Goal: Information Seeking & Learning: Understand process/instructions

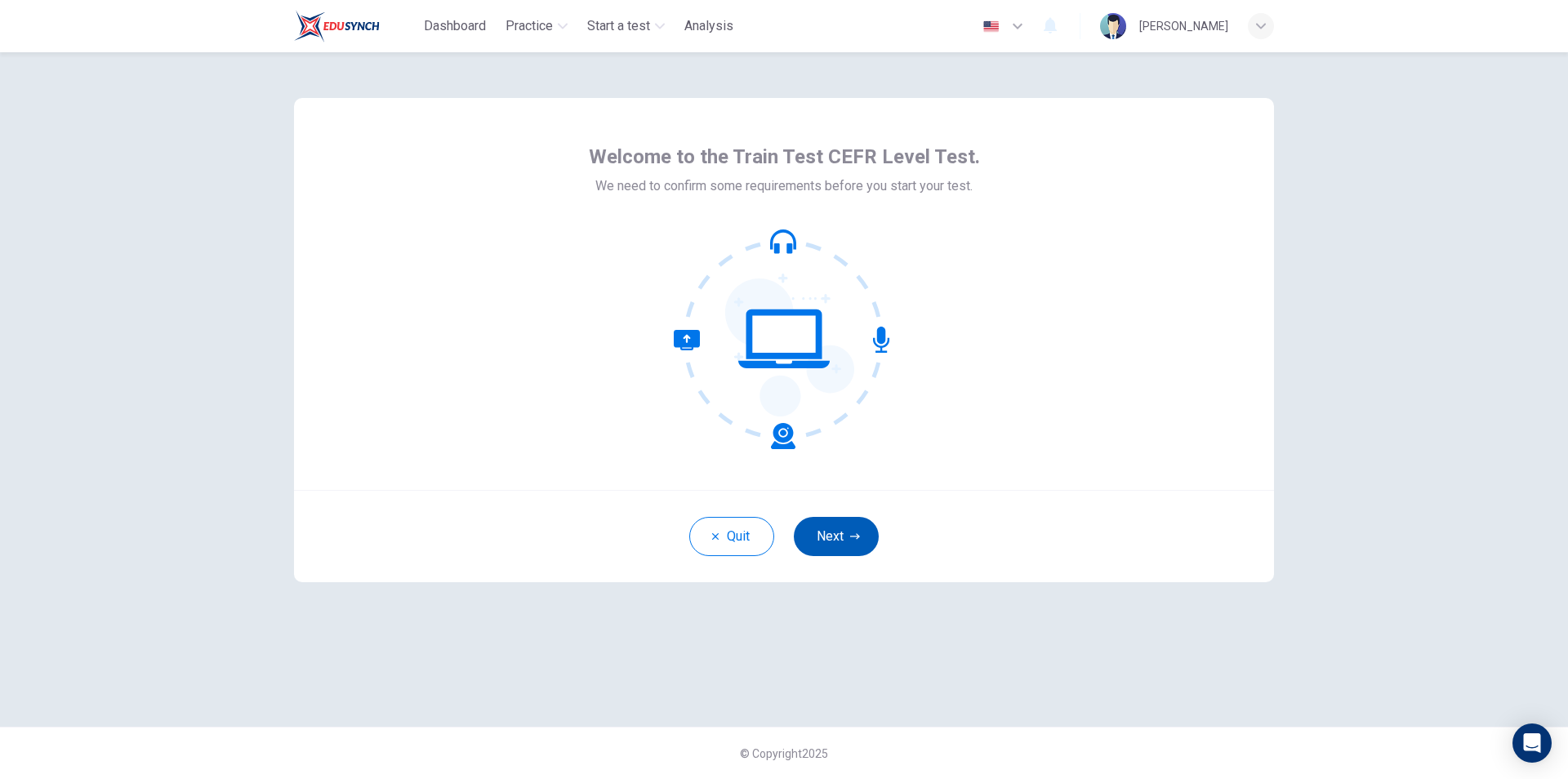
click at [858, 534] on icon "button" at bounding box center [854, 536] width 10 height 10
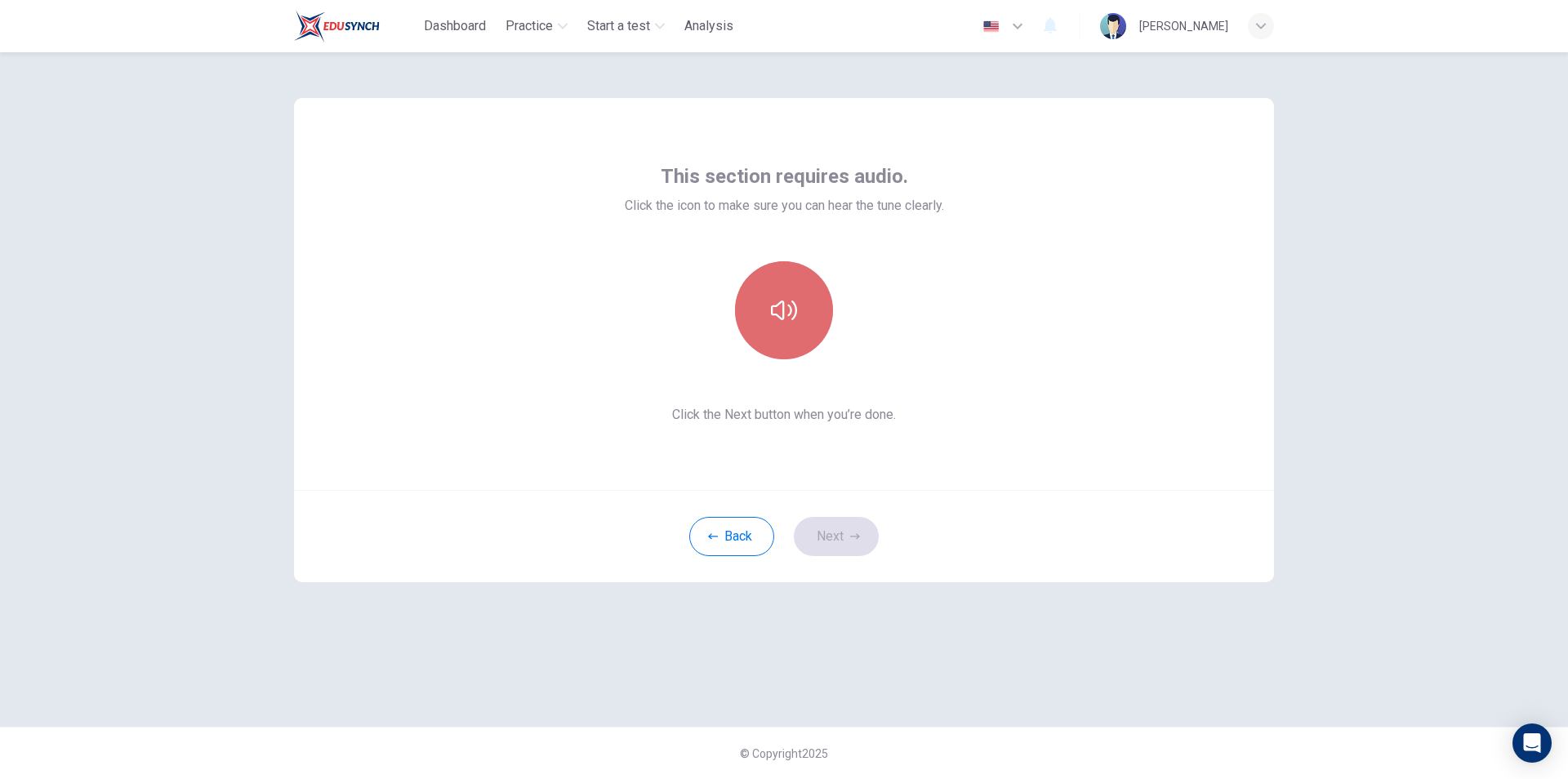
click at [787, 310] on icon "button" at bounding box center [784, 310] width 26 height 26
click at [793, 309] on icon "button" at bounding box center [784, 309] width 26 height 19
click at [791, 319] on icon "button" at bounding box center [784, 310] width 26 height 26
click at [792, 308] on icon "button" at bounding box center [784, 309] width 26 height 19
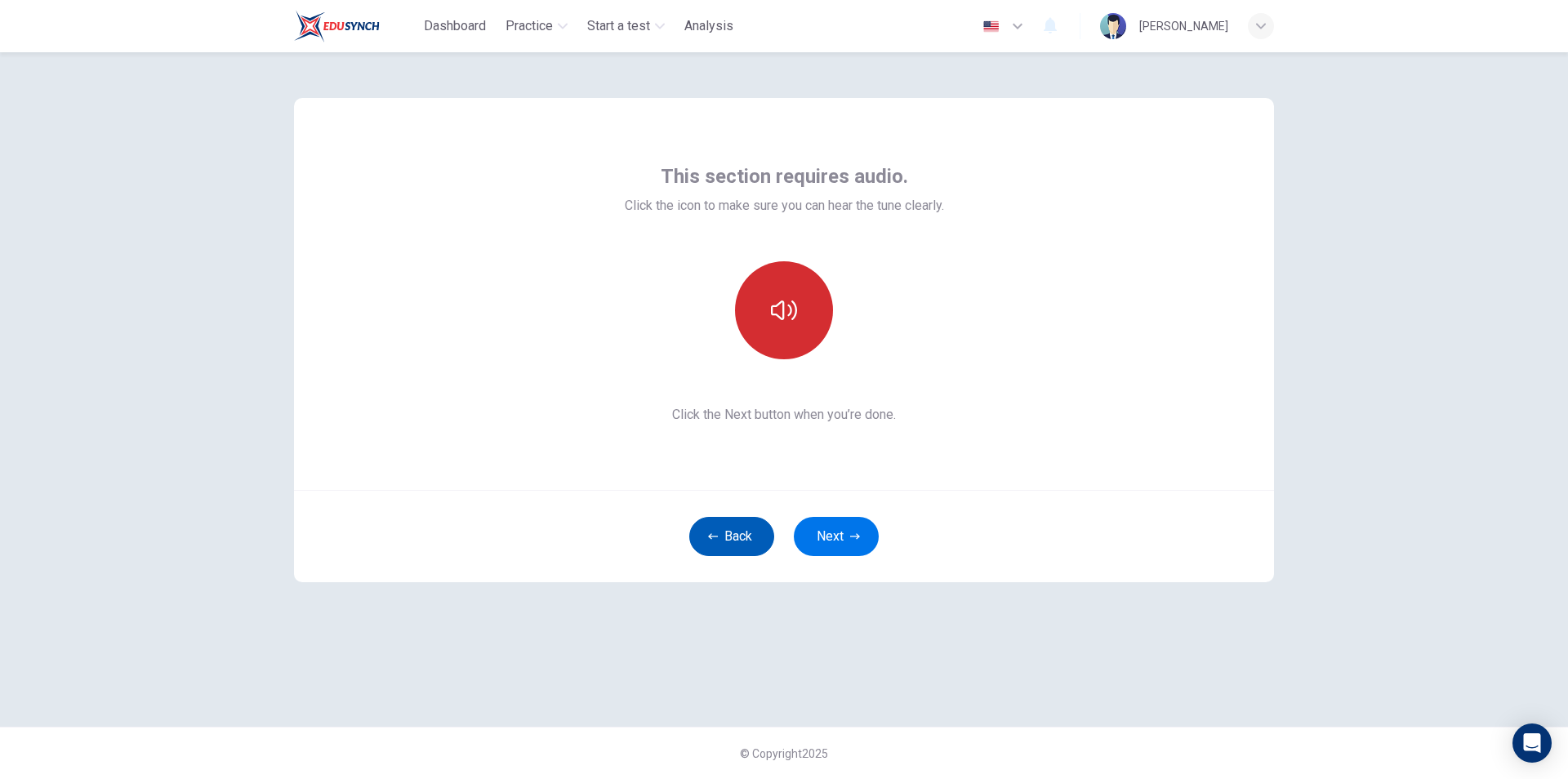
click at [747, 538] on button "Back" at bounding box center [732, 536] width 85 height 40
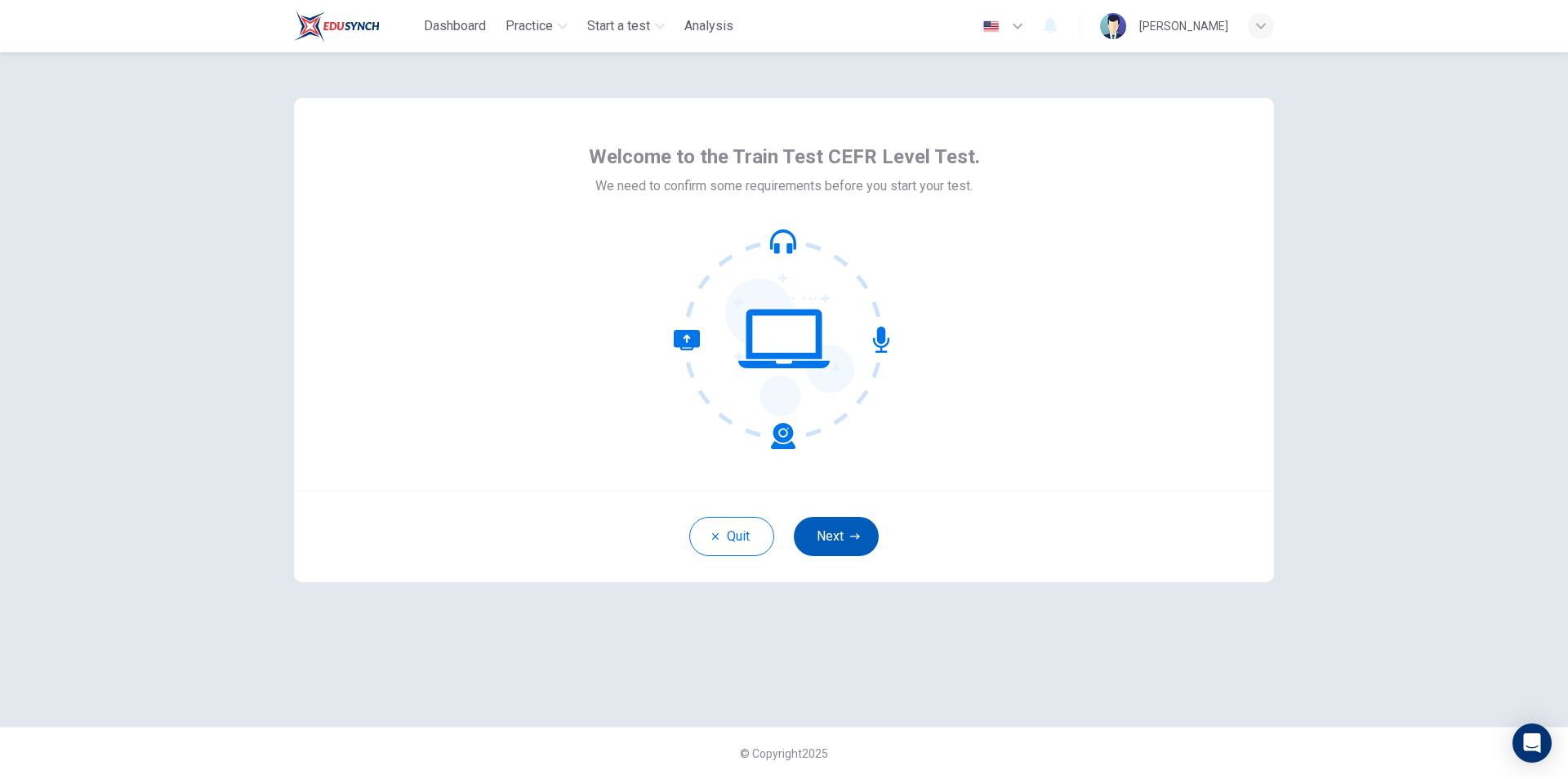
click at [848, 529] on button "Next" at bounding box center [836, 536] width 85 height 40
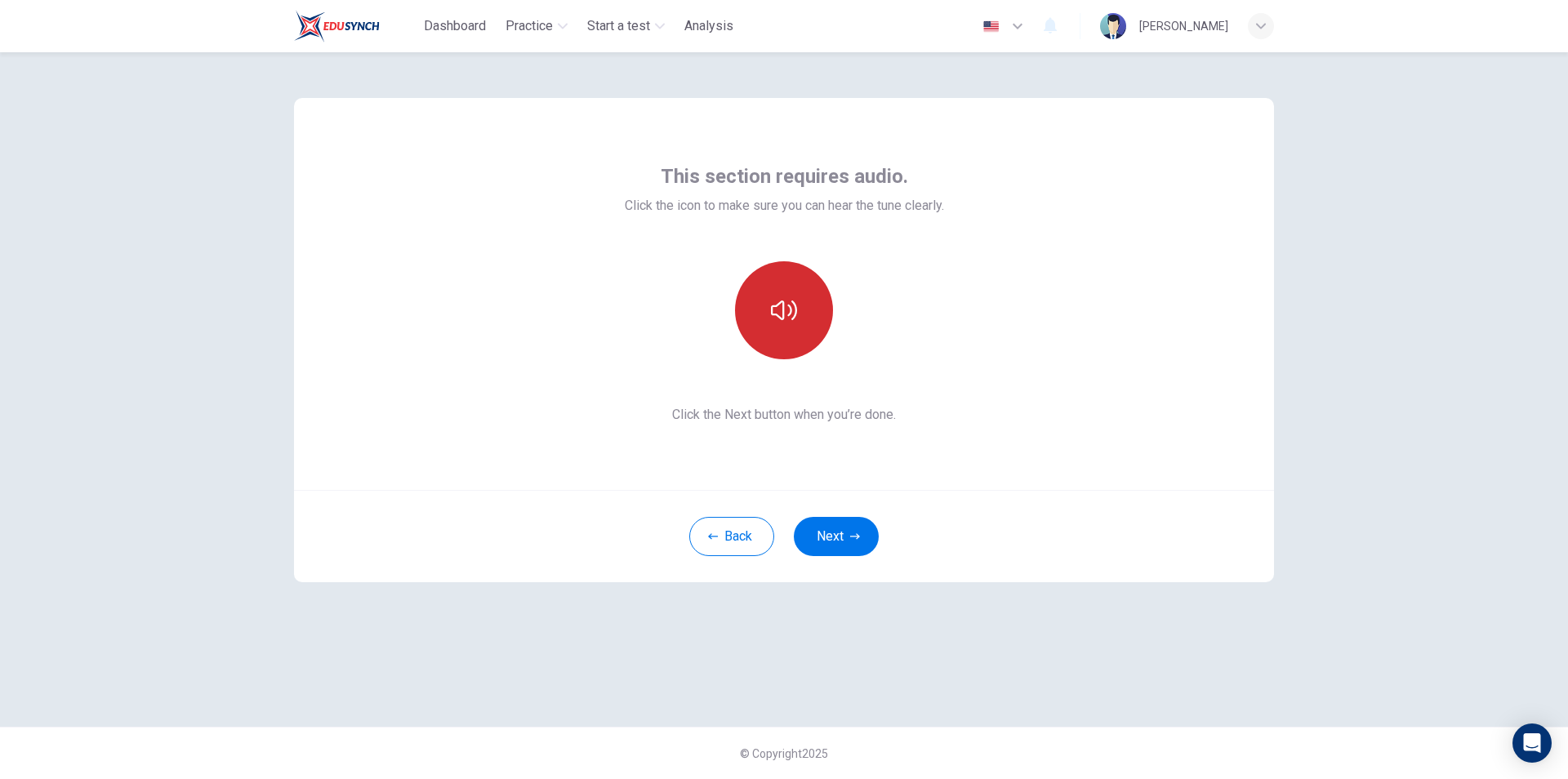
click at [802, 338] on button "button" at bounding box center [784, 310] width 98 height 98
click at [802, 313] on button "button" at bounding box center [784, 310] width 98 height 98
click at [842, 541] on button "Next" at bounding box center [836, 536] width 85 height 40
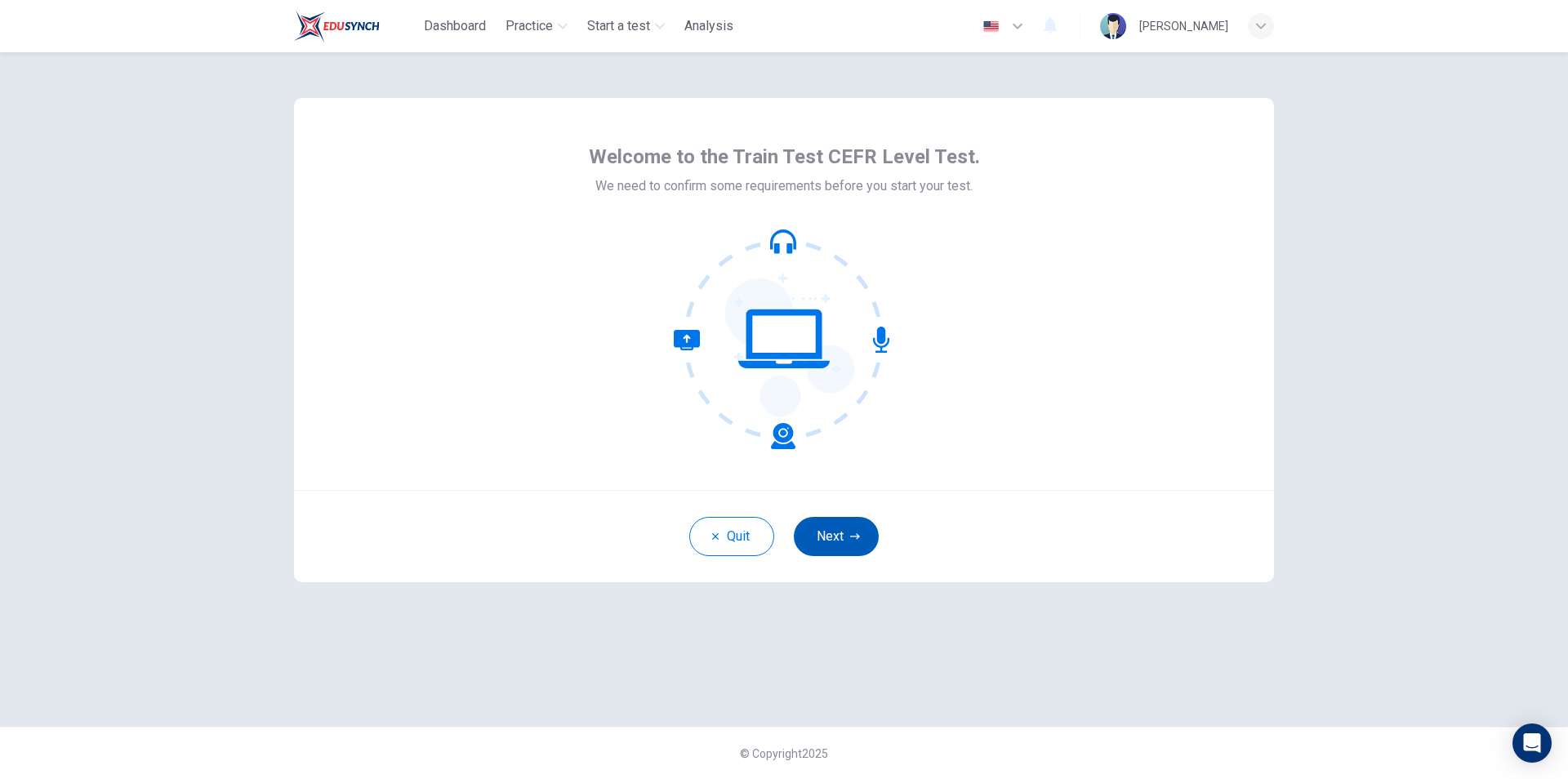
click at [840, 542] on button "Next" at bounding box center [836, 536] width 85 height 40
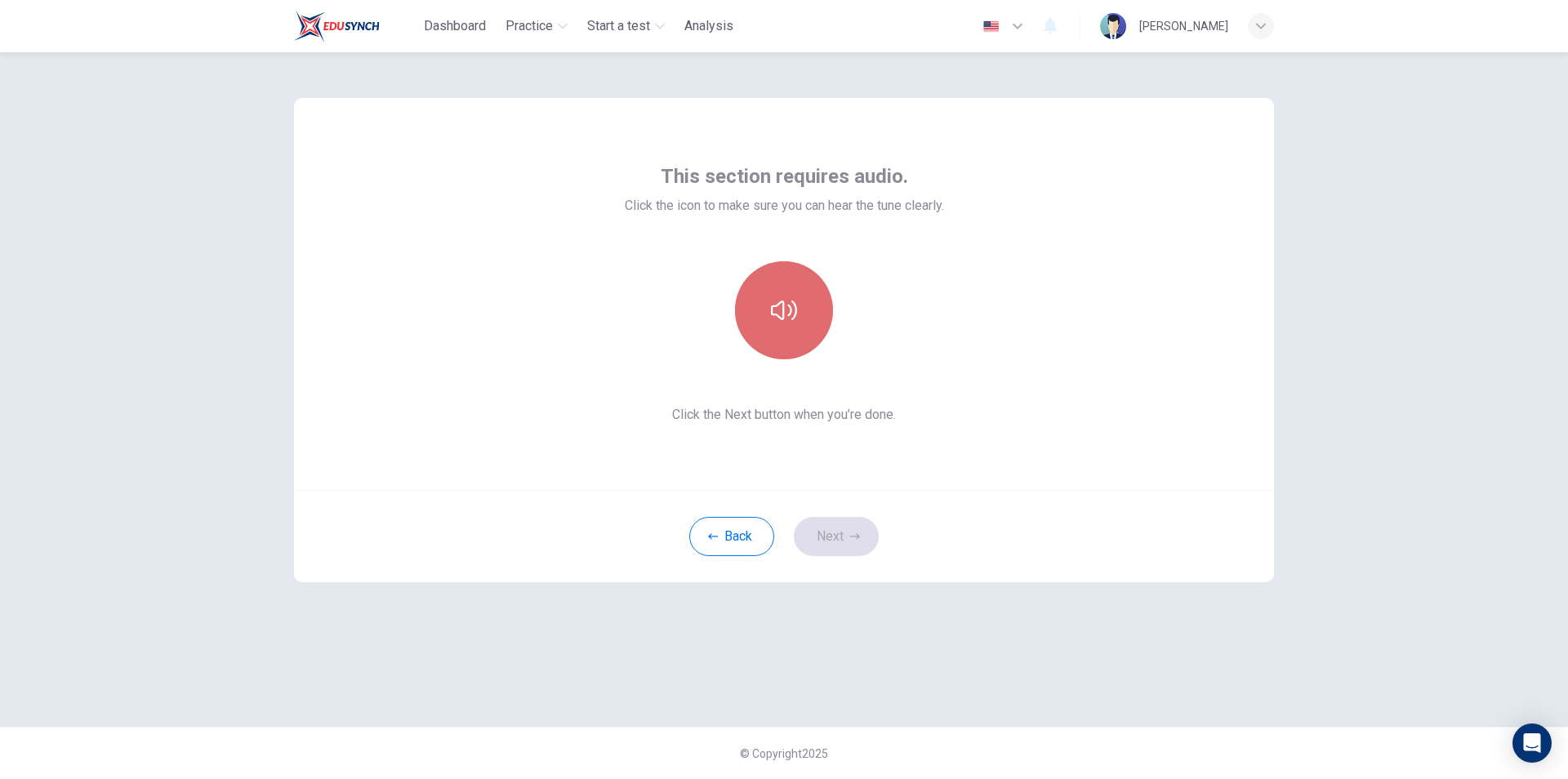
click at [771, 317] on icon "button" at bounding box center [784, 310] width 26 height 26
click at [790, 308] on icon "button" at bounding box center [784, 310] width 26 height 26
click at [817, 324] on button "button" at bounding box center [784, 310] width 98 height 98
click at [806, 308] on button "button" at bounding box center [784, 310] width 98 height 98
click at [784, 316] on icon "button" at bounding box center [784, 309] width 26 height 19
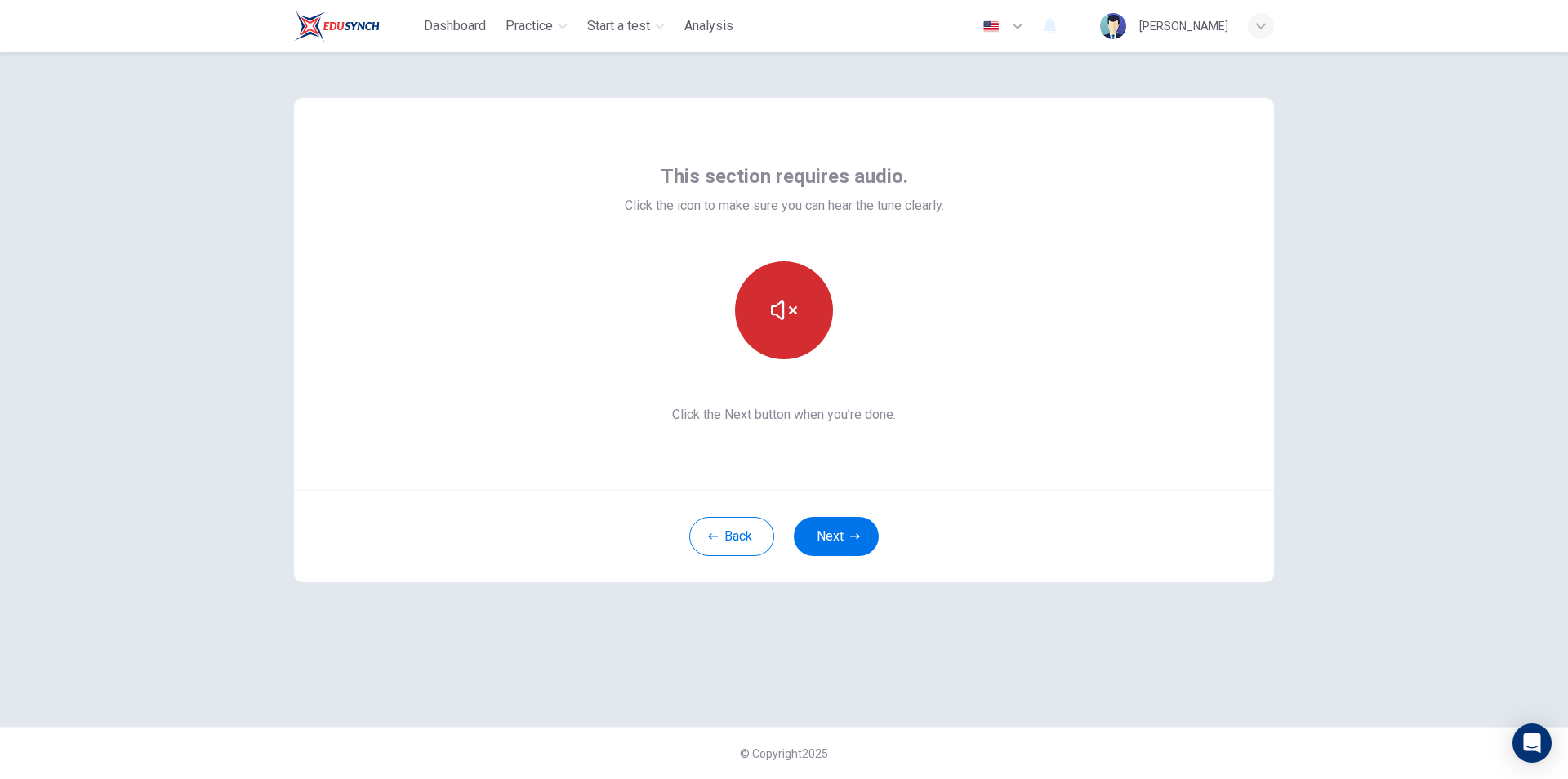
click at [751, 314] on button "button" at bounding box center [784, 310] width 98 height 98
click at [812, 320] on button "button" at bounding box center [784, 310] width 98 height 98
click at [812, 319] on button "button" at bounding box center [784, 310] width 98 height 98
click at [772, 318] on icon "button" at bounding box center [784, 310] width 26 height 26
click at [775, 314] on icon "button" at bounding box center [784, 309] width 26 height 19
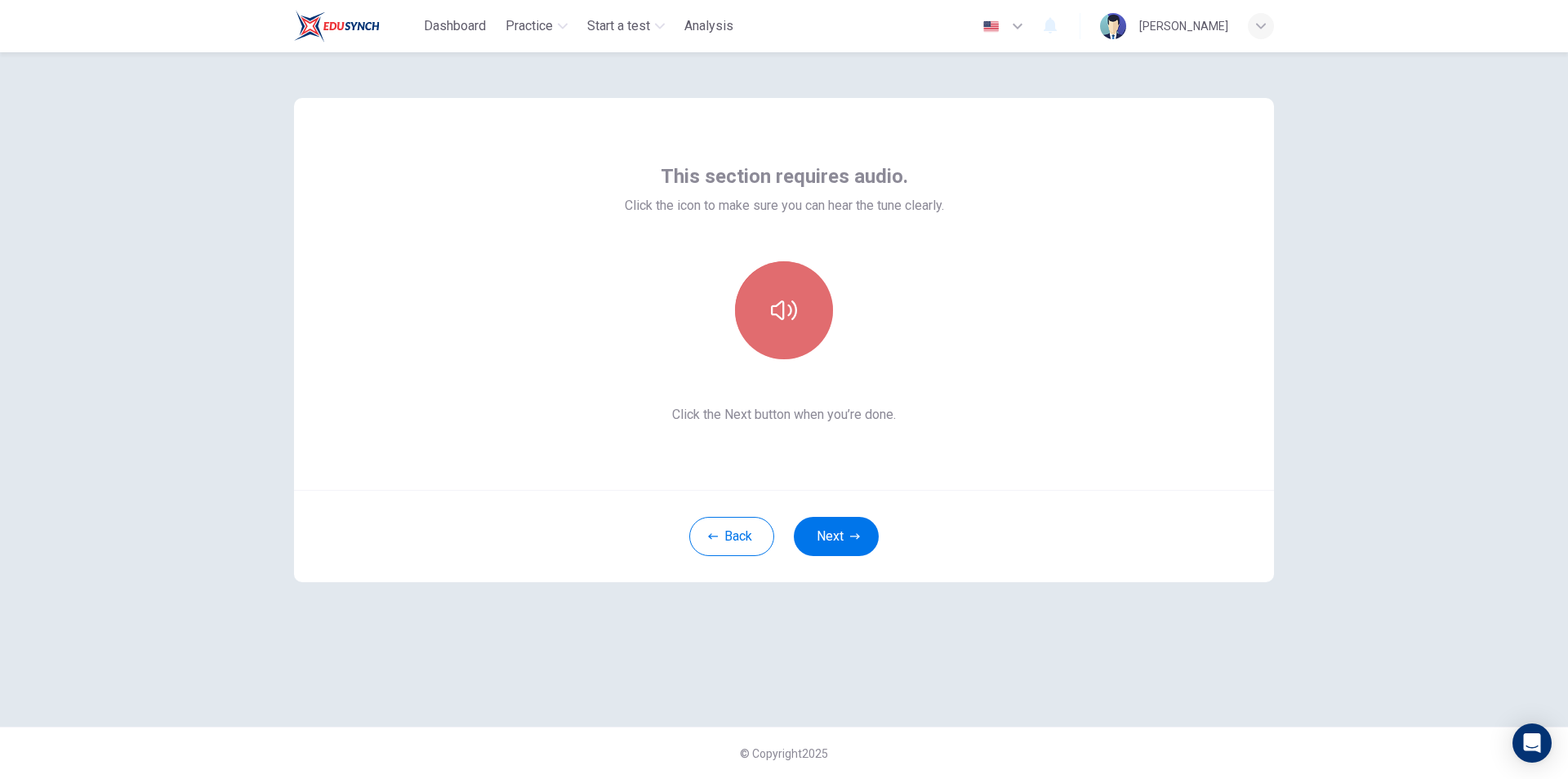
click at [777, 332] on button "button" at bounding box center [784, 310] width 98 height 98
click at [843, 537] on button "Next" at bounding box center [836, 536] width 85 height 40
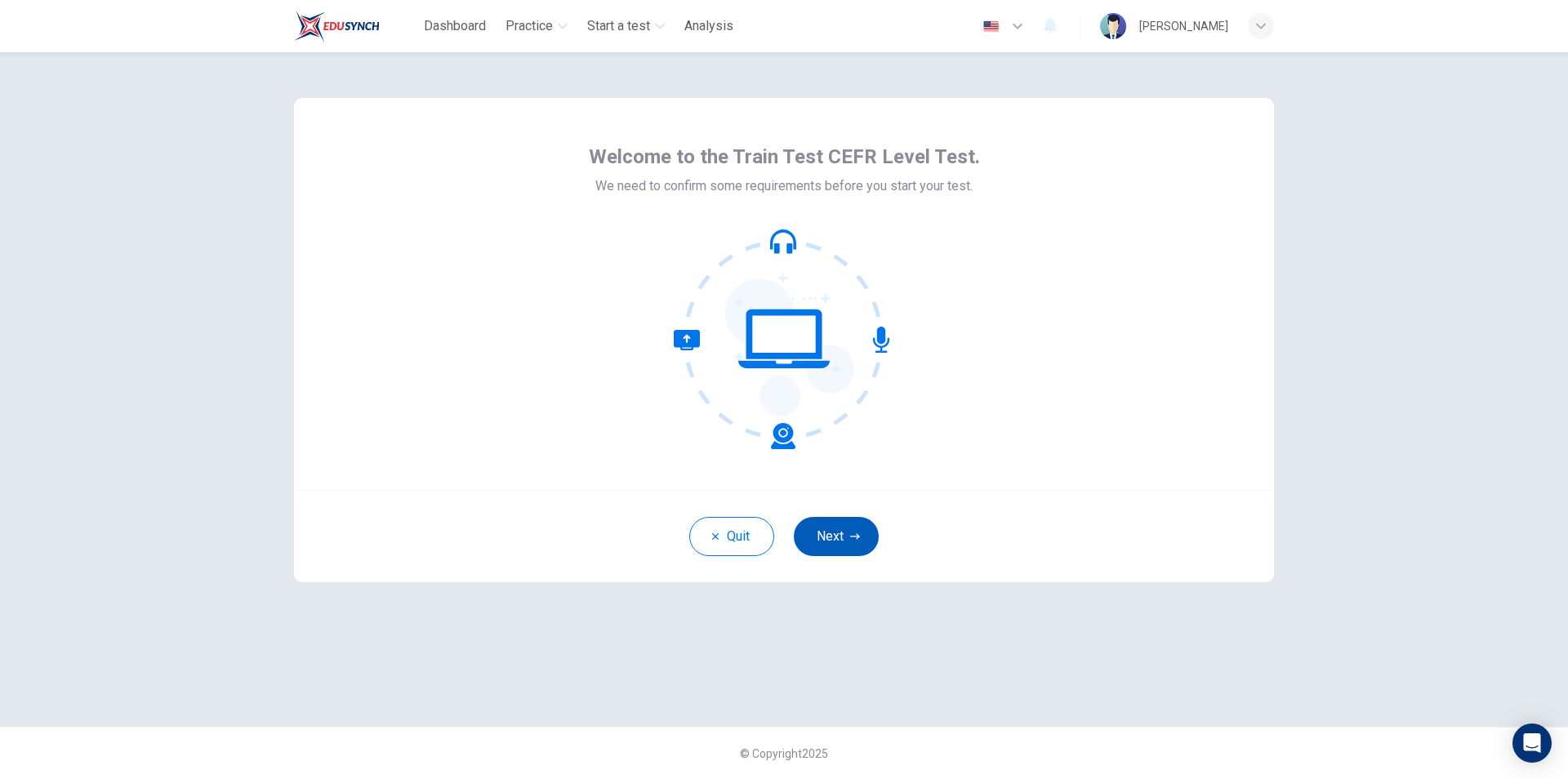
click at [831, 545] on button "Next" at bounding box center [836, 536] width 85 height 40
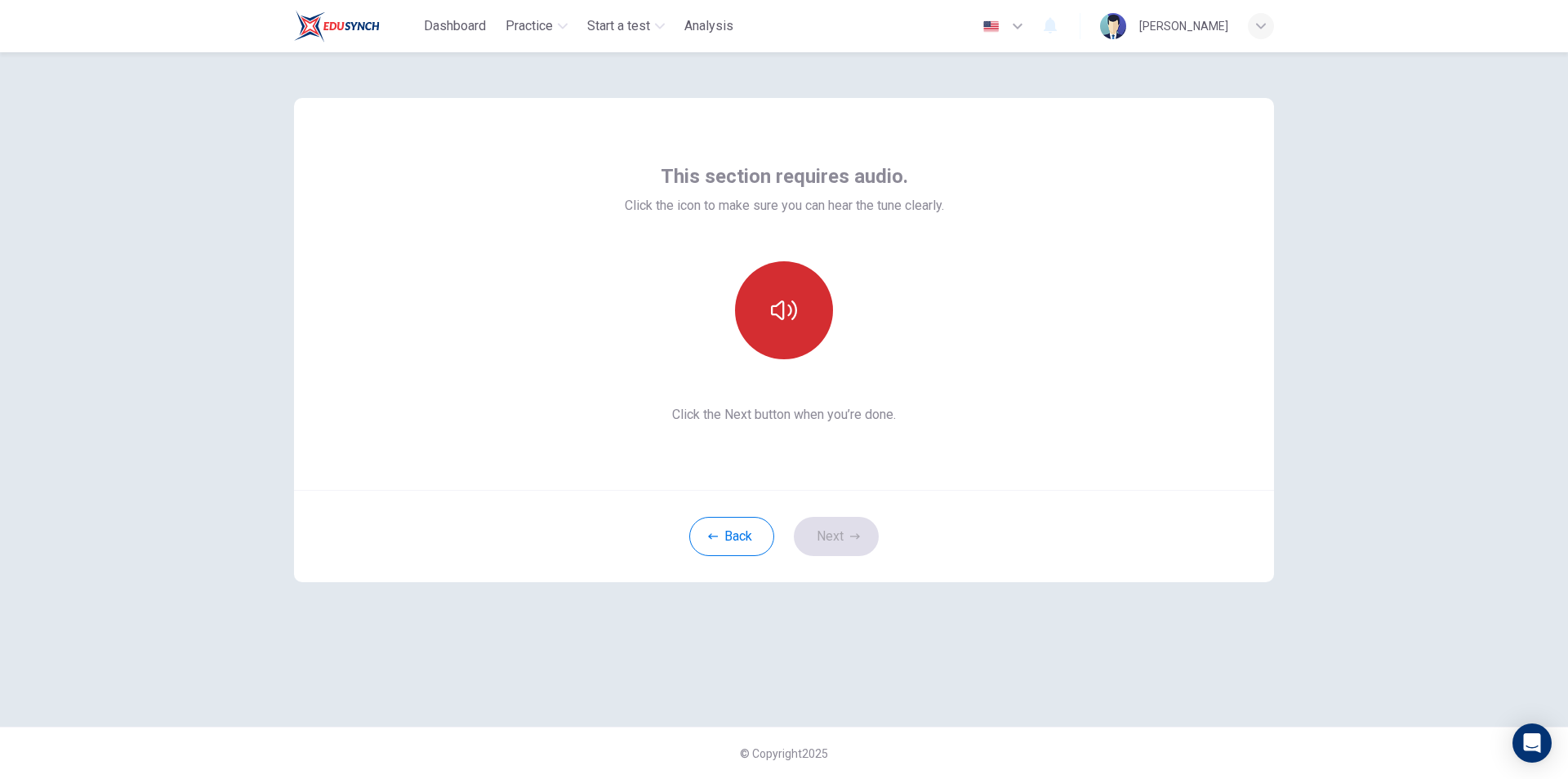
click at [796, 328] on button "button" at bounding box center [784, 310] width 98 height 98
click at [859, 541] on button "Next" at bounding box center [836, 536] width 85 height 40
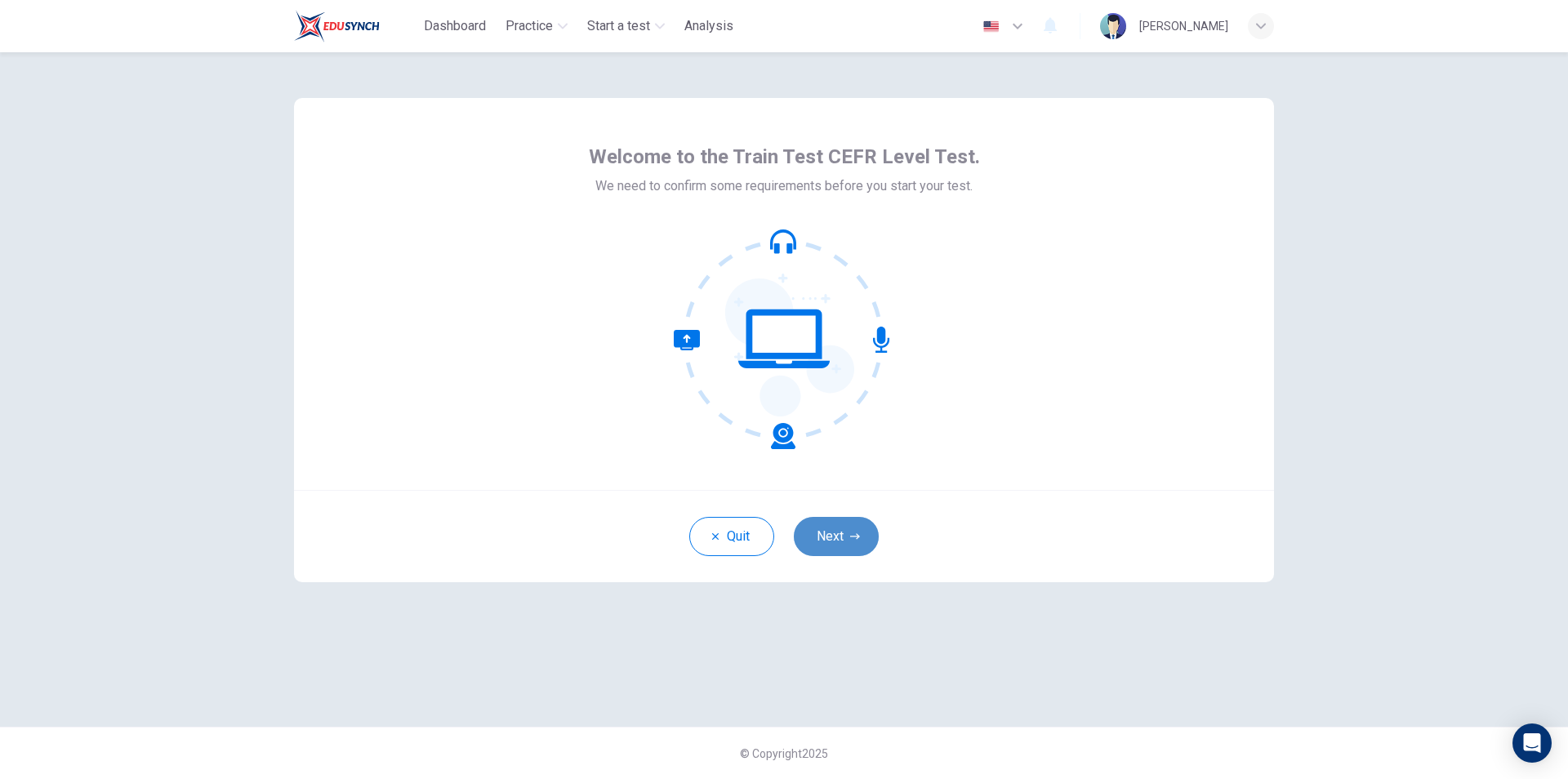
click at [838, 541] on button "Next" at bounding box center [836, 536] width 85 height 40
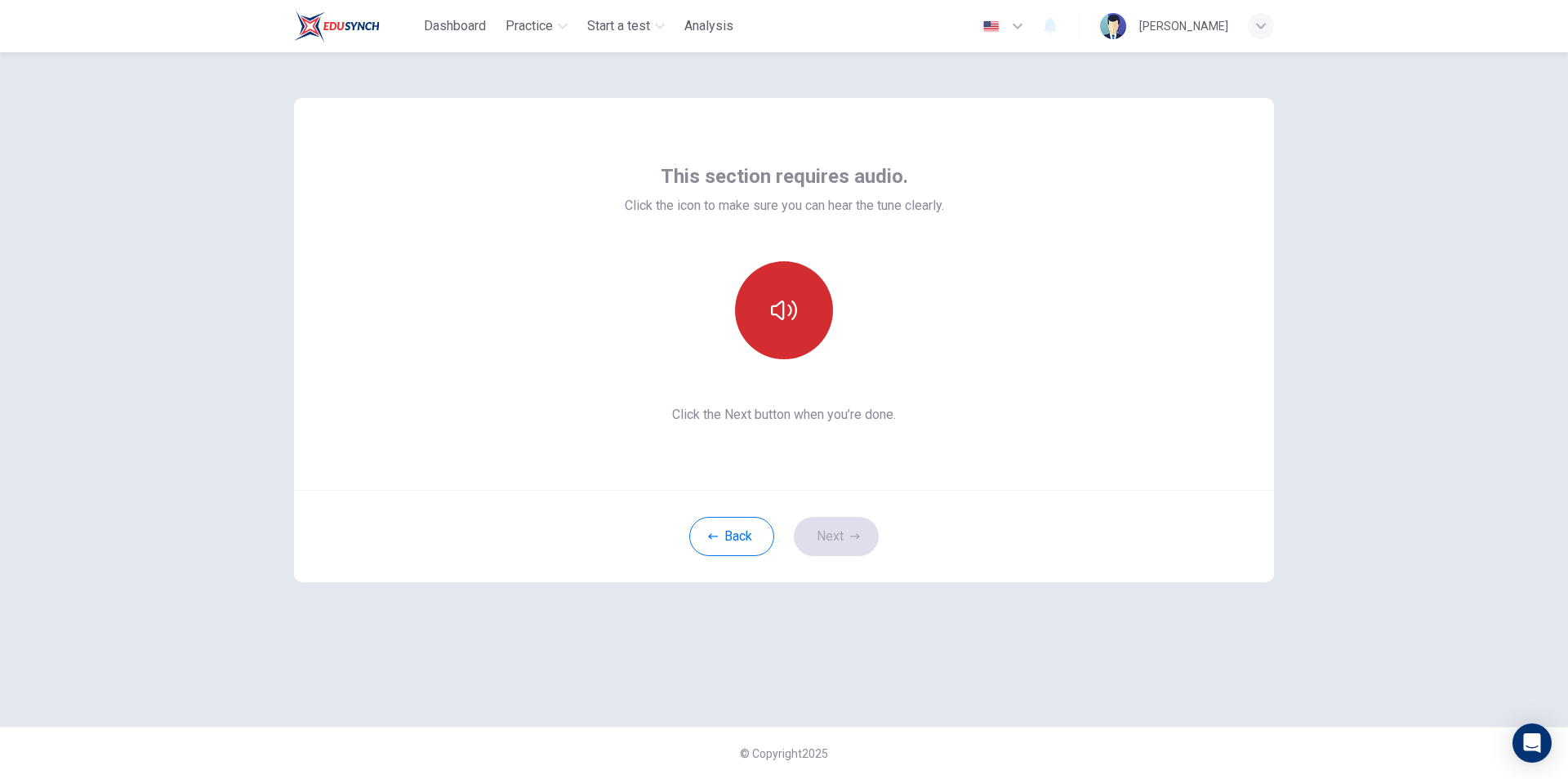
click at [809, 302] on button "button" at bounding box center [784, 310] width 98 height 98
click at [838, 536] on button "Next" at bounding box center [836, 536] width 85 height 40
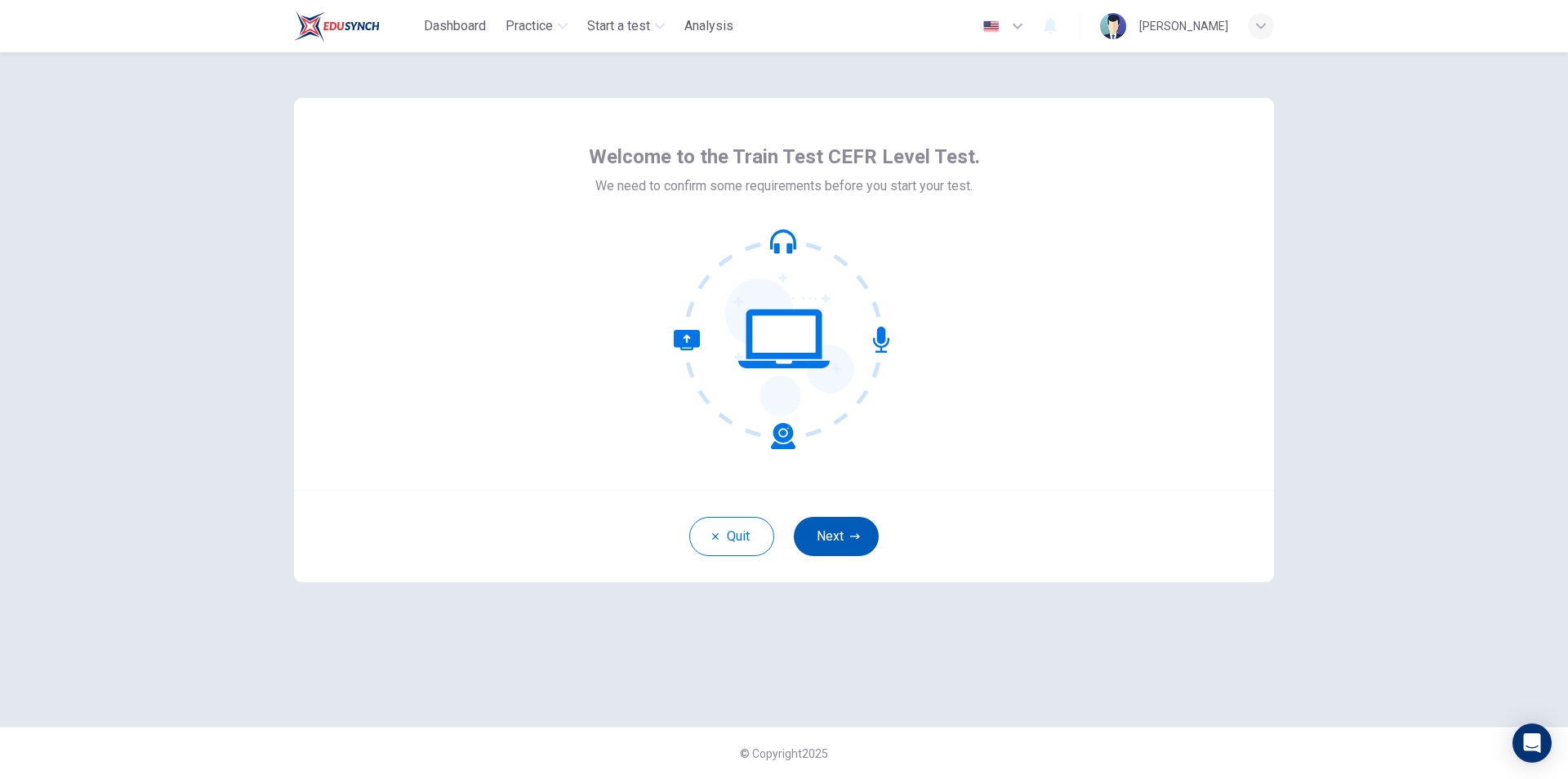
click at [841, 528] on button "Next" at bounding box center [836, 536] width 85 height 40
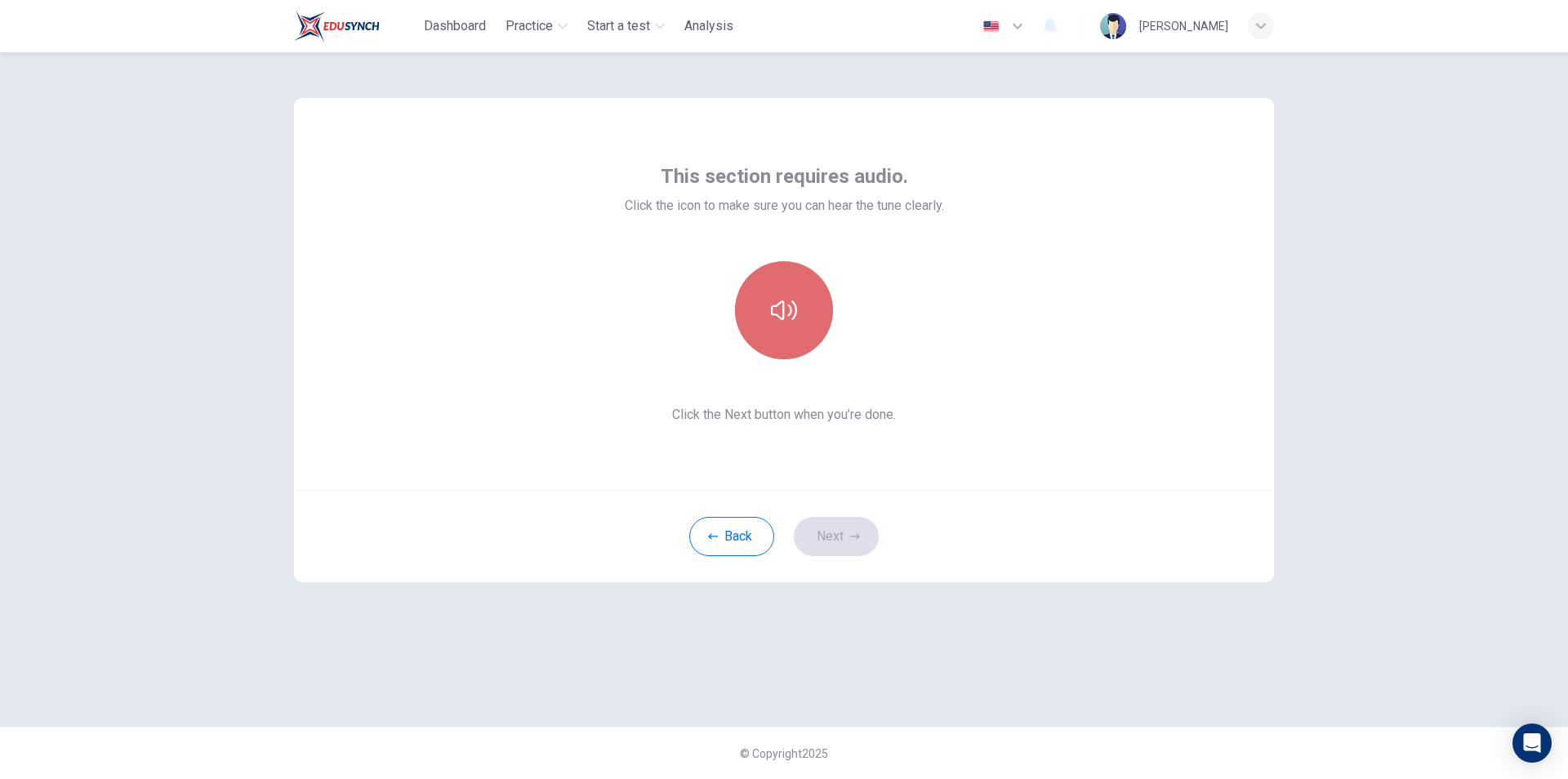
click at [800, 331] on button "button" at bounding box center [784, 310] width 98 height 98
click at [846, 545] on button "Next" at bounding box center [836, 536] width 85 height 40
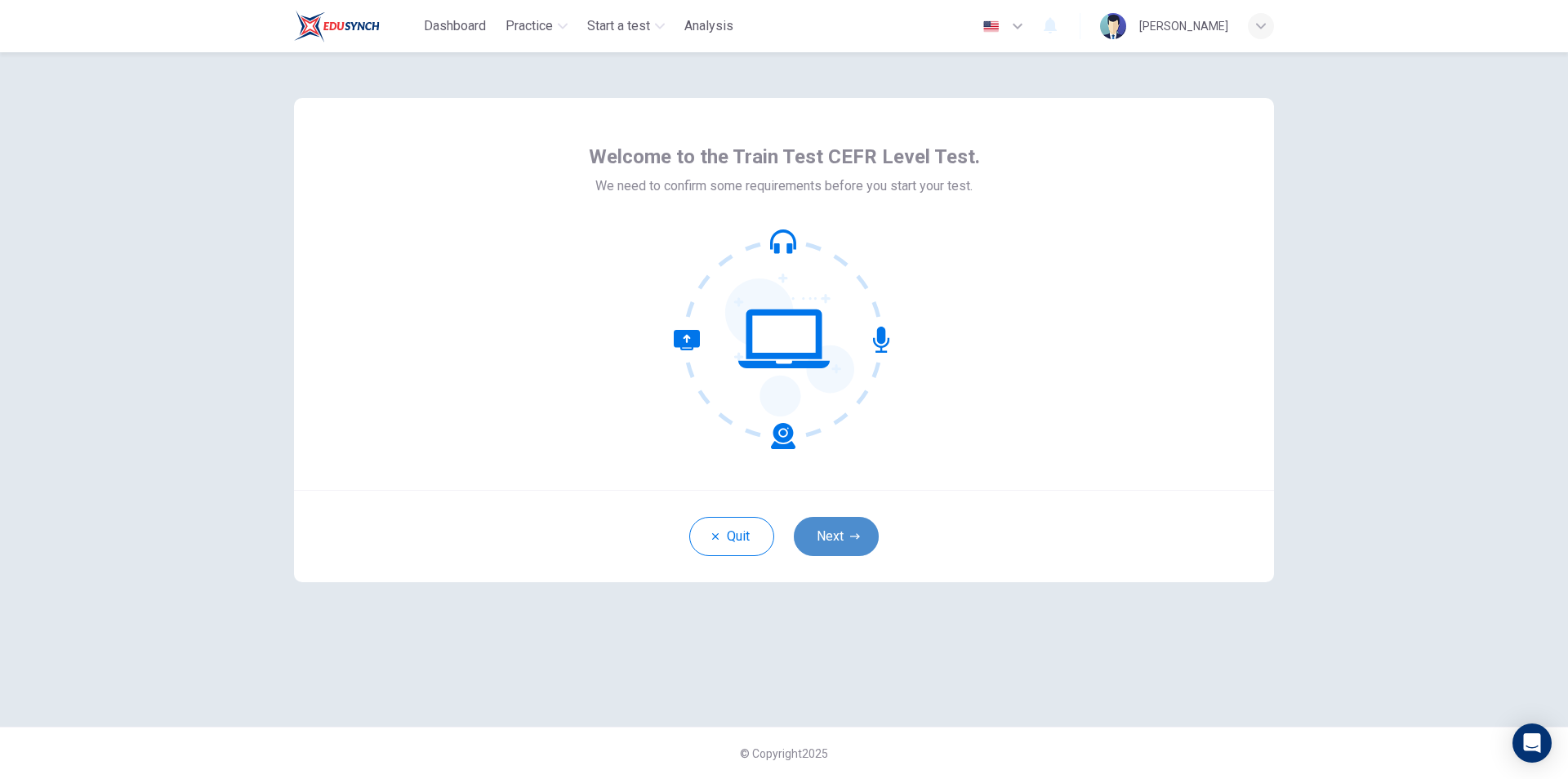
click at [849, 552] on button "Next" at bounding box center [836, 536] width 85 height 40
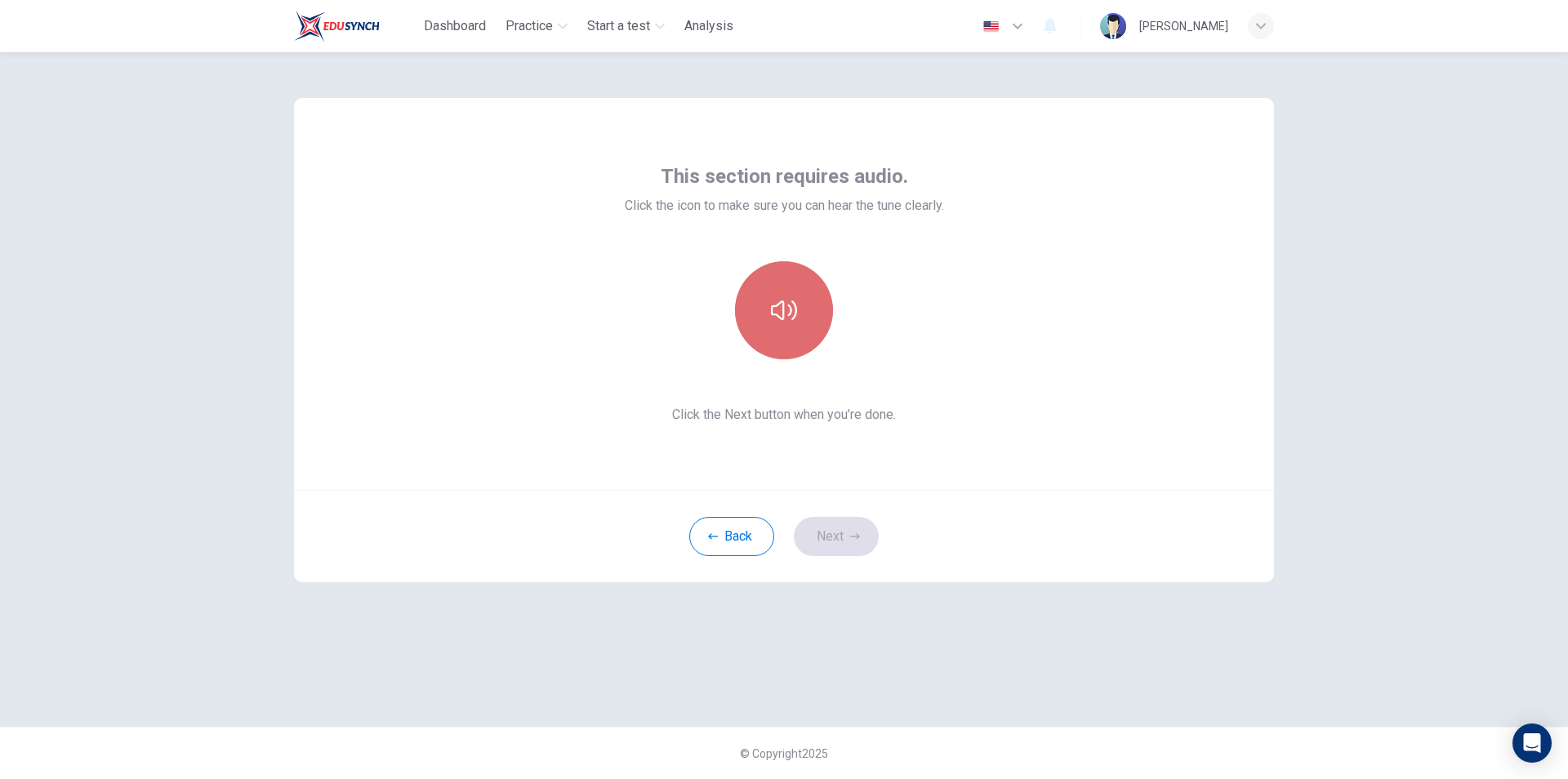
click at [803, 331] on button "button" at bounding box center [784, 310] width 98 height 98
click at [870, 541] on button "Next" at bounding box center [836, 536] width 85 height 40
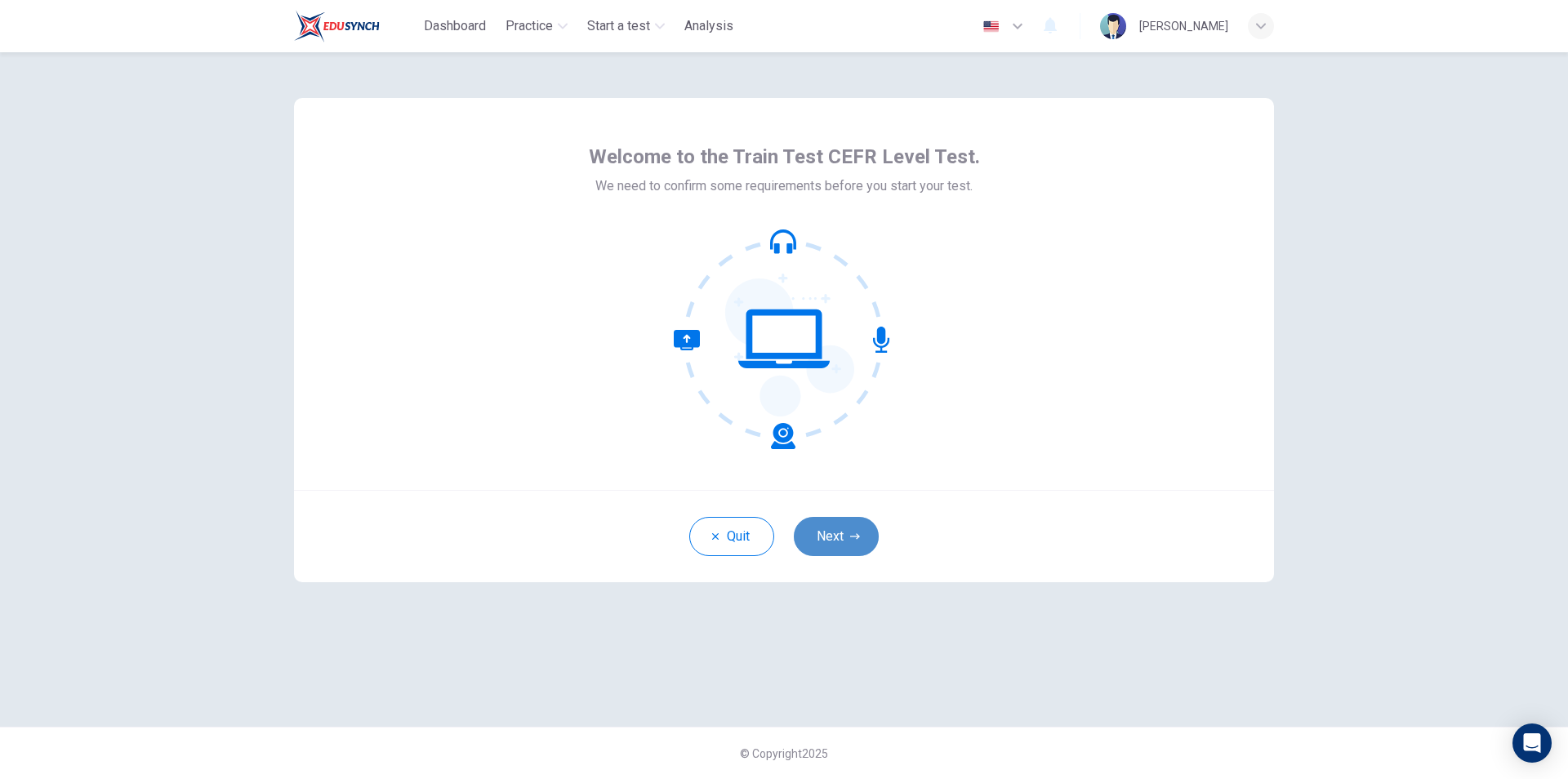
click at [836, 538] on button "Next" at bounding box center [836, 536] width 85 height 40
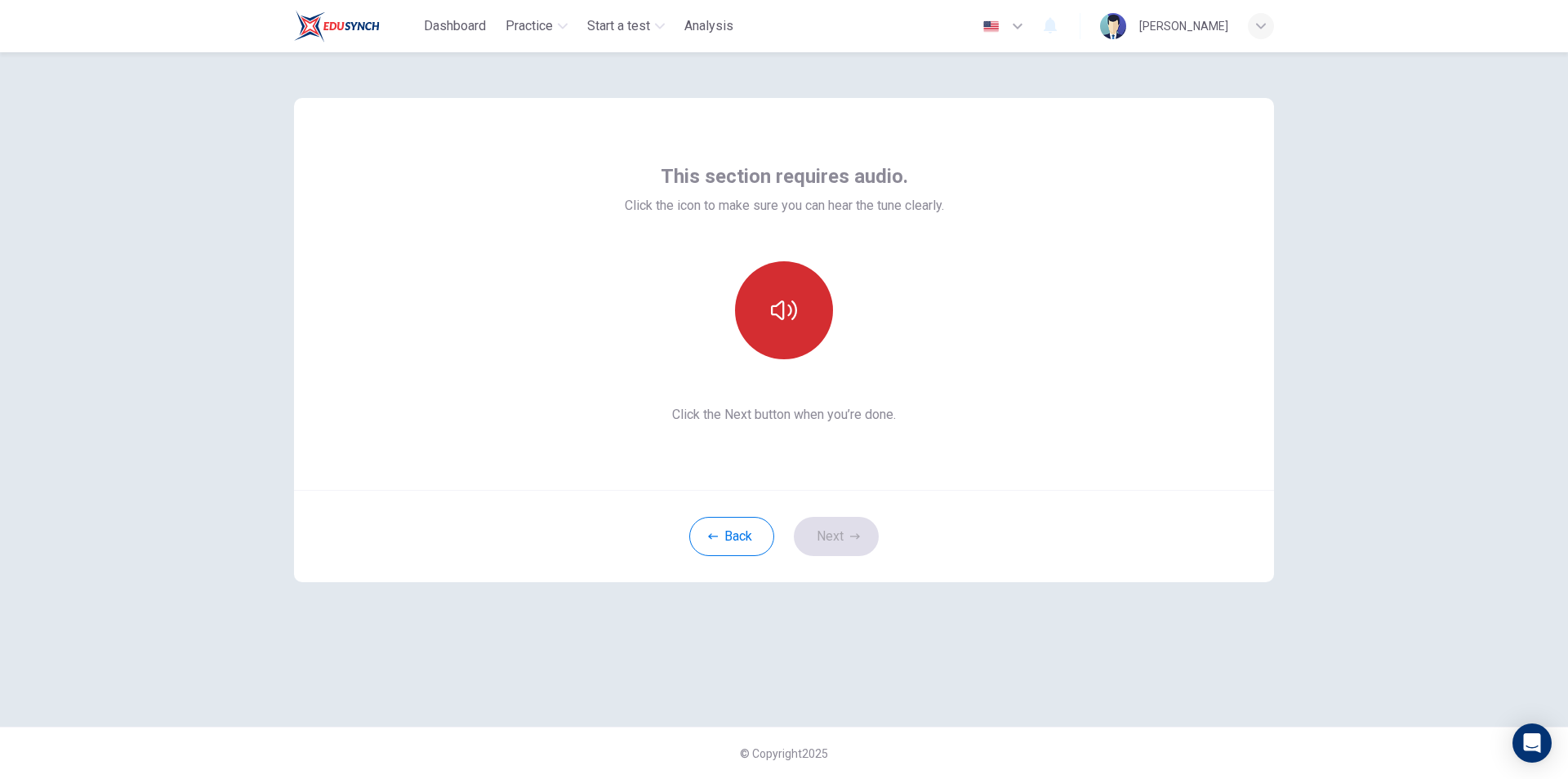
click at [790, 349] on button "button" at bounding box center [784, 310] width 98 height 98
click at [868, 548] on button "Next" at bounding box center [836, 536] width 85 height 40
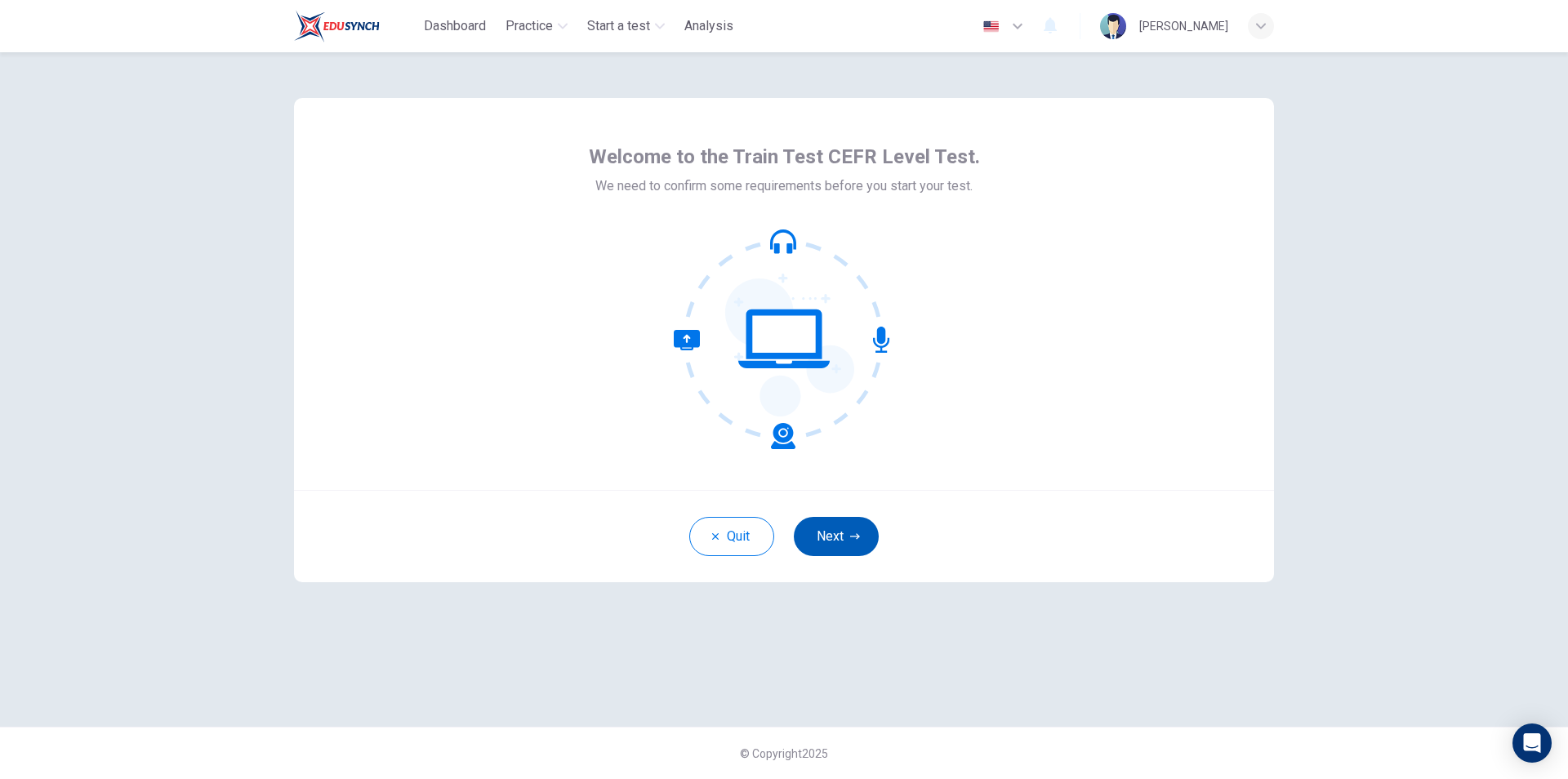
click at [851, 531] on icon "button" at bounding box center [854, 536] width 10 height 10
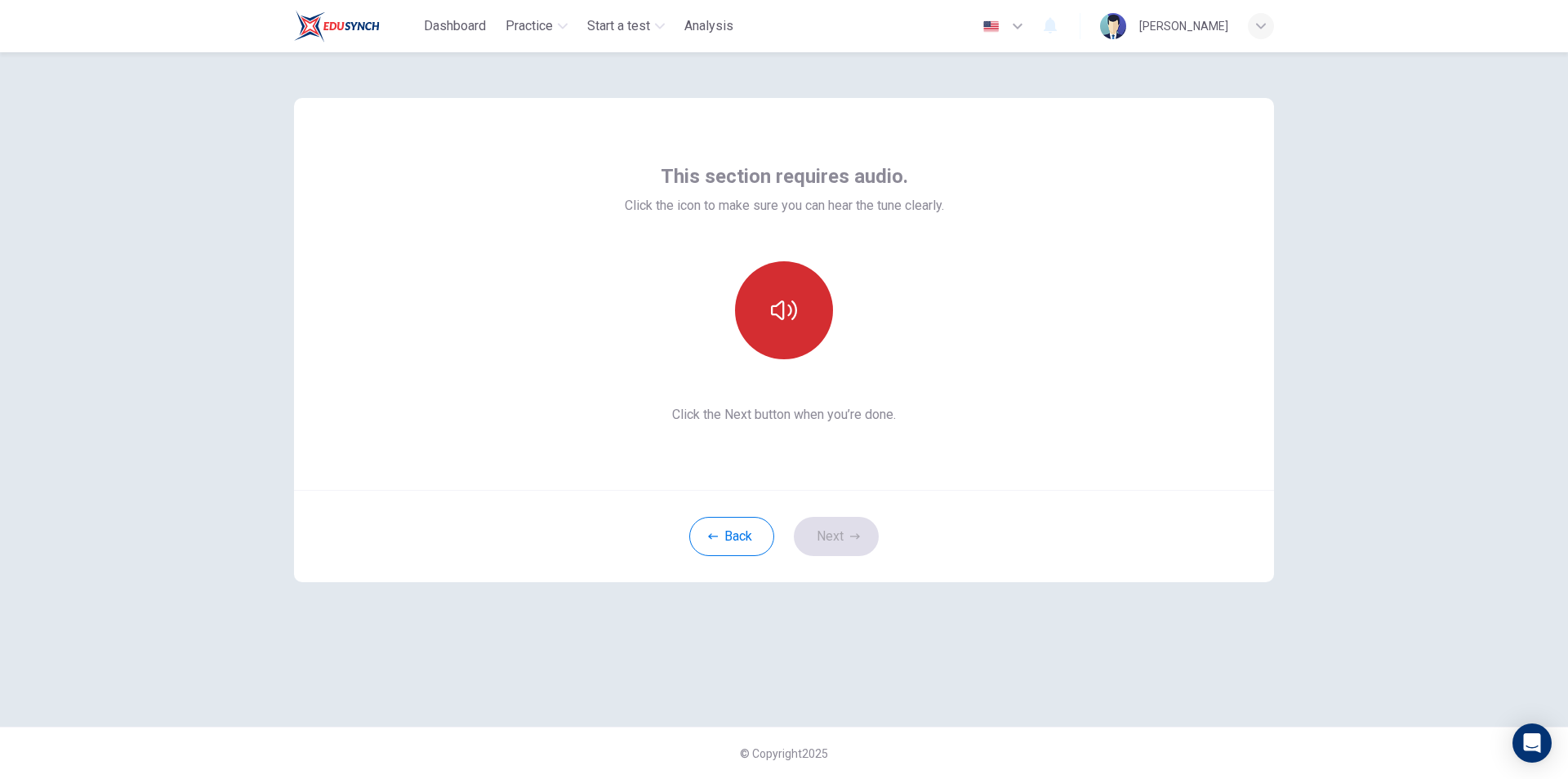
click at [771, 307] on icon "button" at bounding box center [784, 310] width 26 height 26
click at [830, 539] on button "Next" at bounding box center [836, 536] width 85 height 40
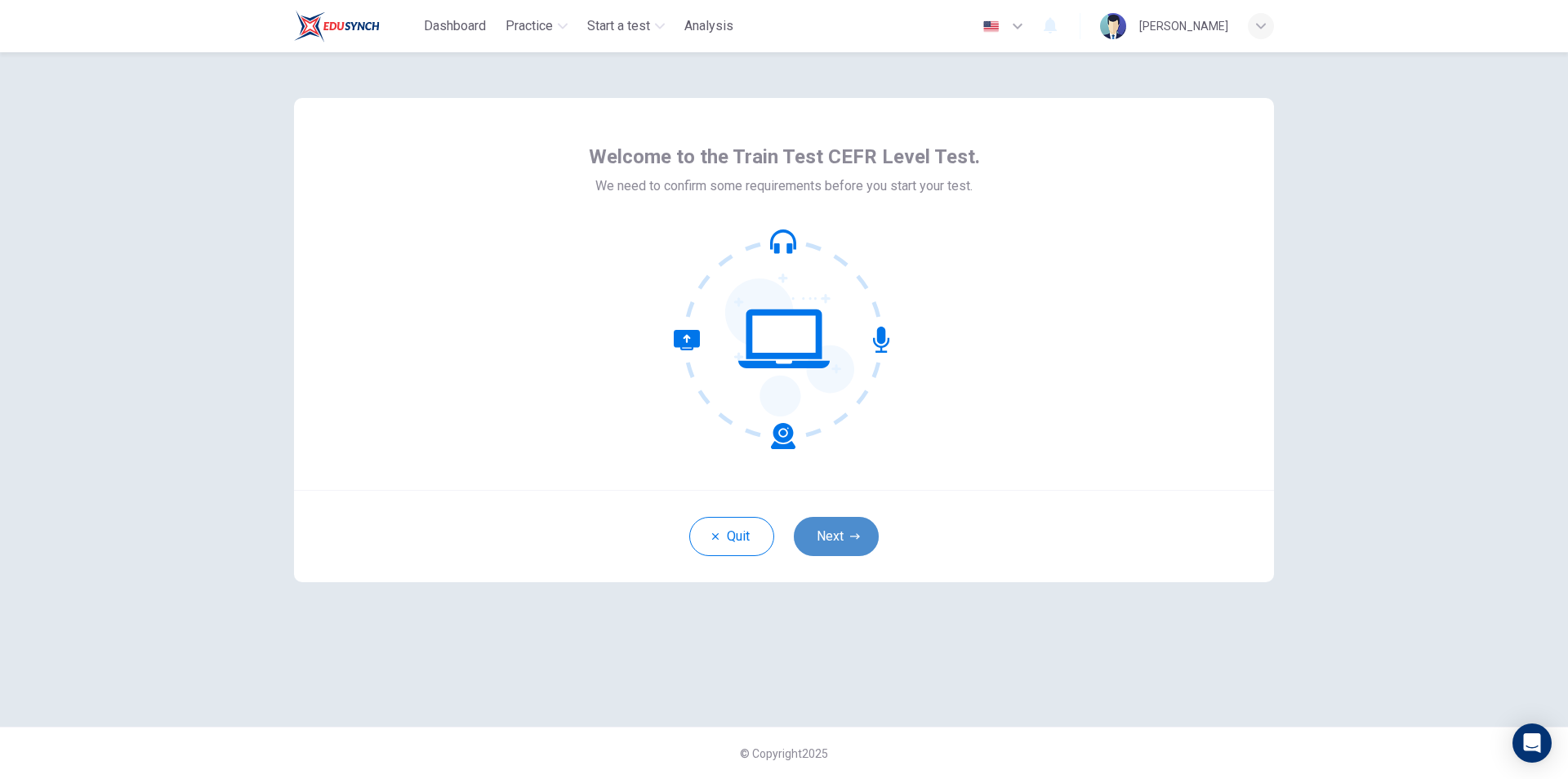
click at [849, 541] on button "Next" at bounding box center [836, 536] width 85 height 40
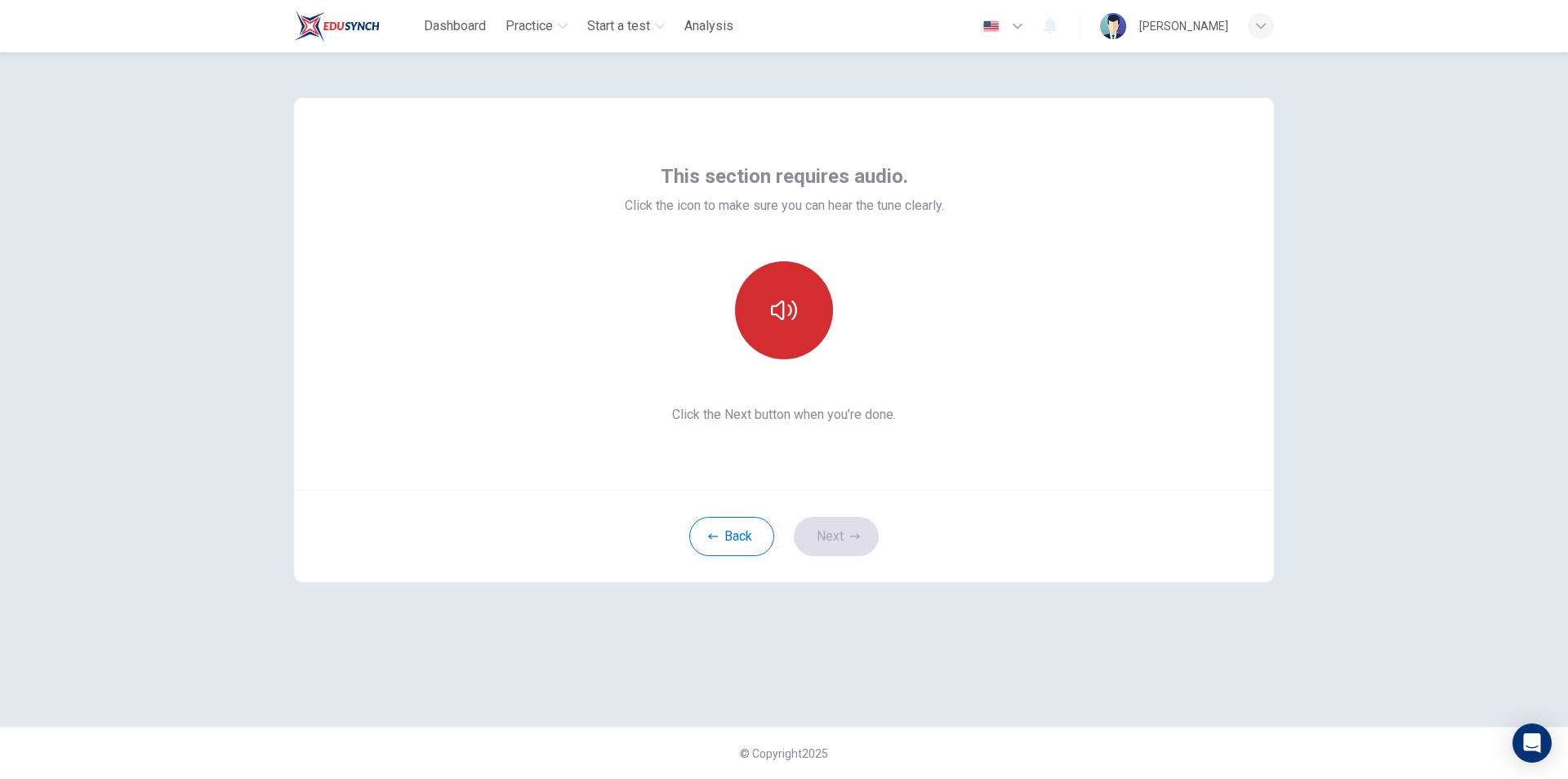
click at [820, 316] on button "button" at bounding box center [784, 310] width 98 height 98
click at [856, 544] on button "Next" at bounding box center [836, 536] width 85 height 40
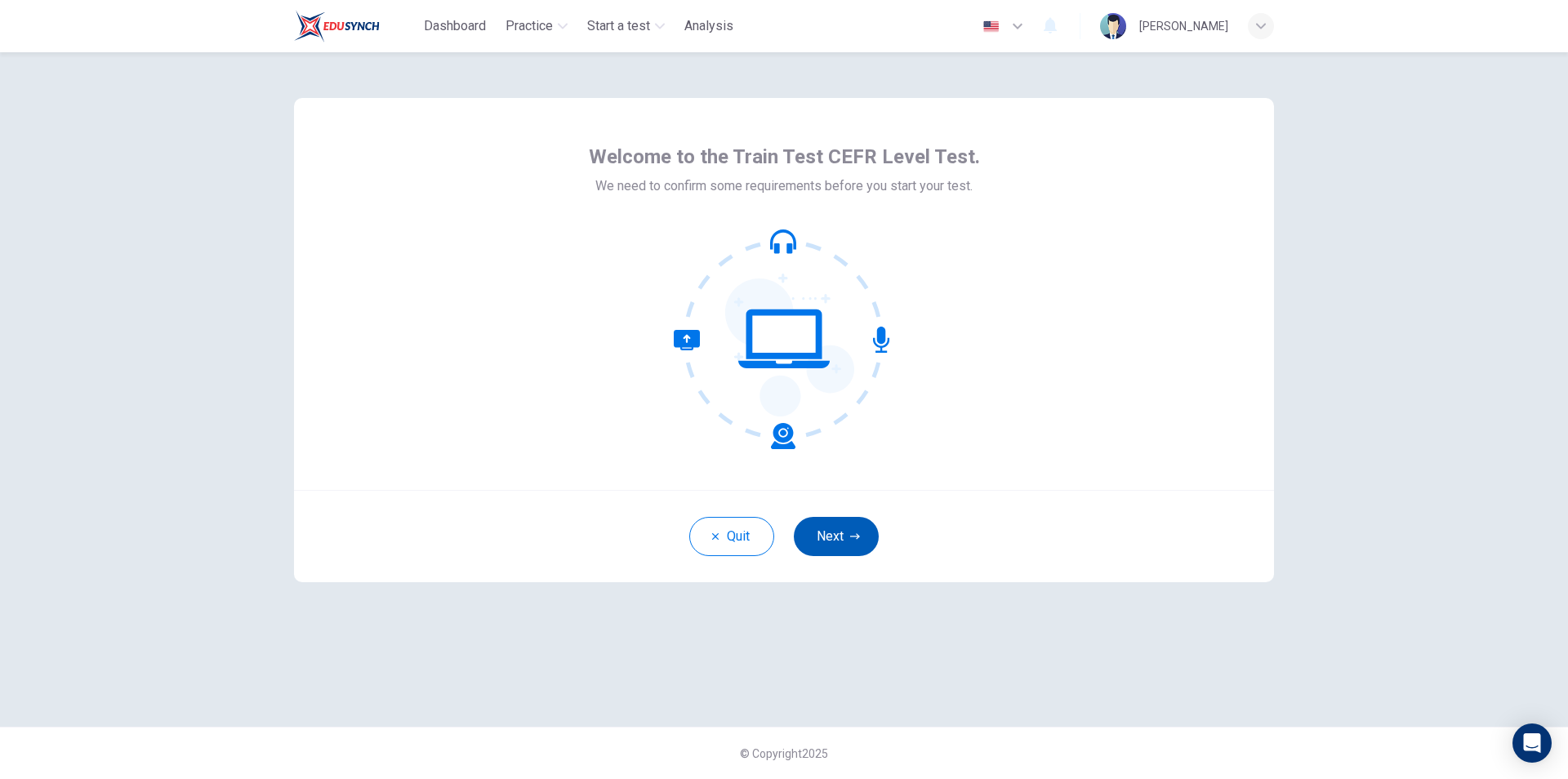
click at [853, 540] on icon "button" at bounding box center [854, 536] width 10 height 10
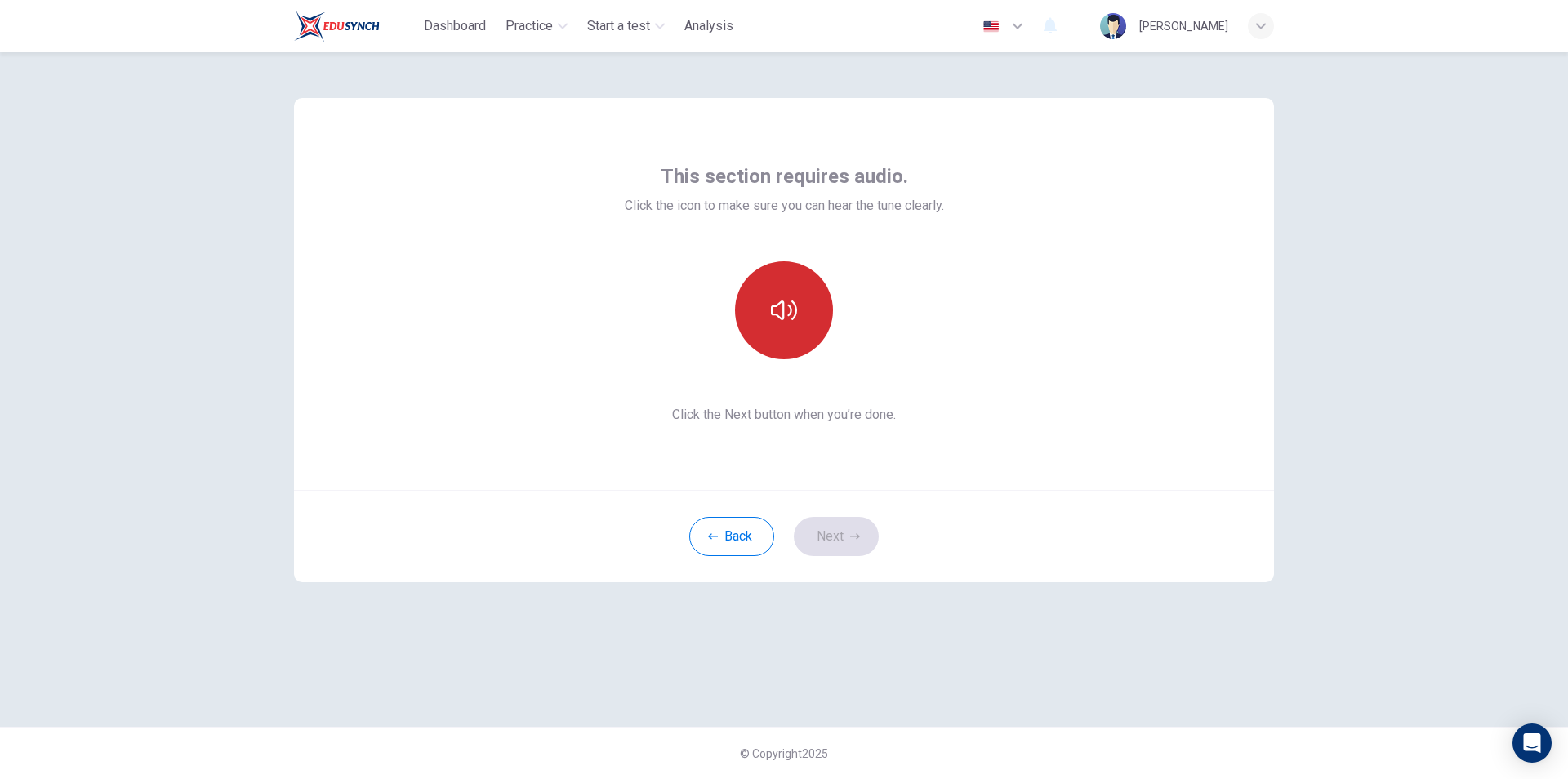
click at [774, 325] on button "button" at bounding box center [784, 310] width 98 height 98
click at [864, 530] on button "Next" at bounding box center [836, 536] width 85 height 40
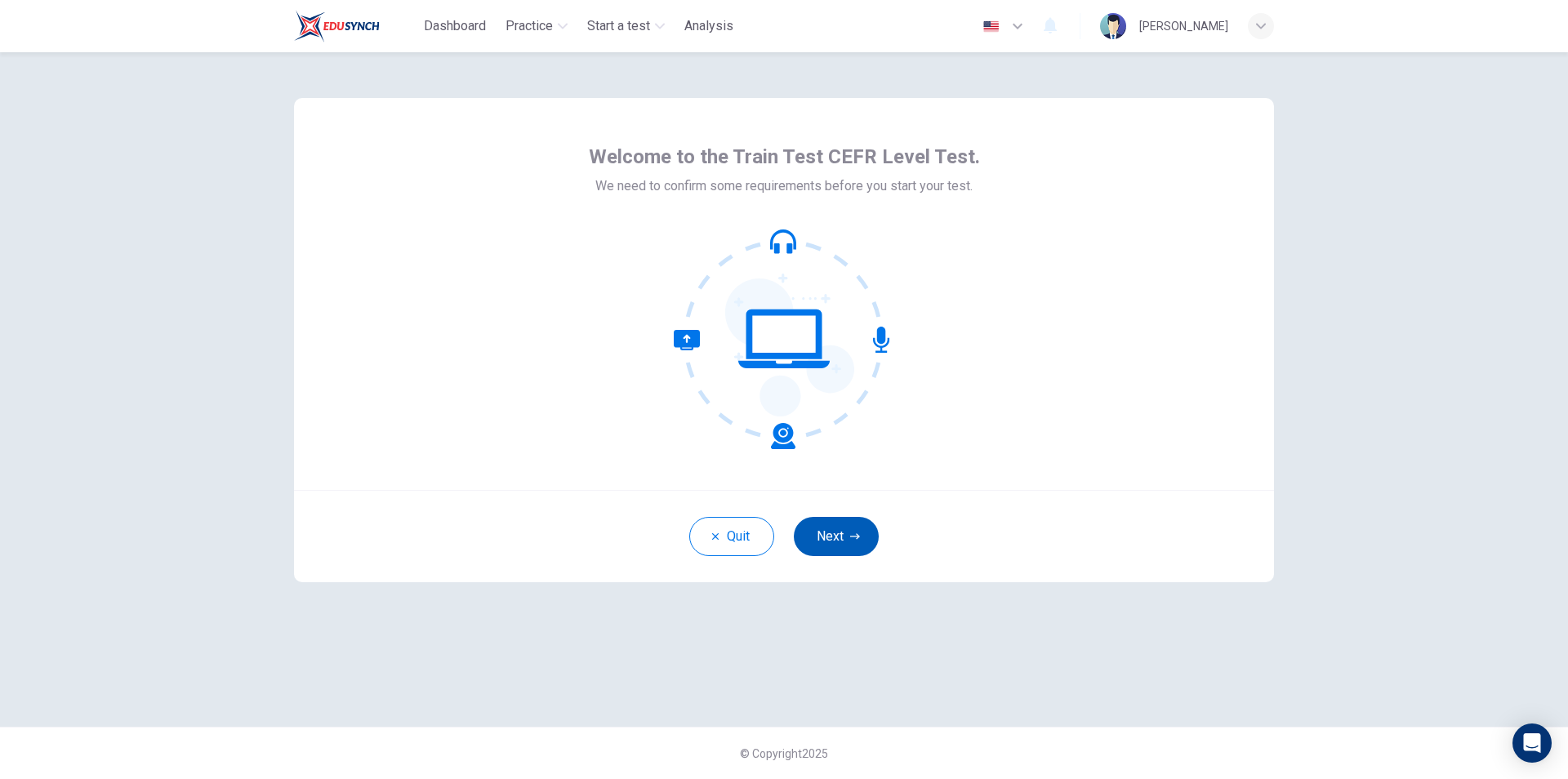
click at [851, 537] on icon "button" at bounding box center [854, 536] width 10 height 6
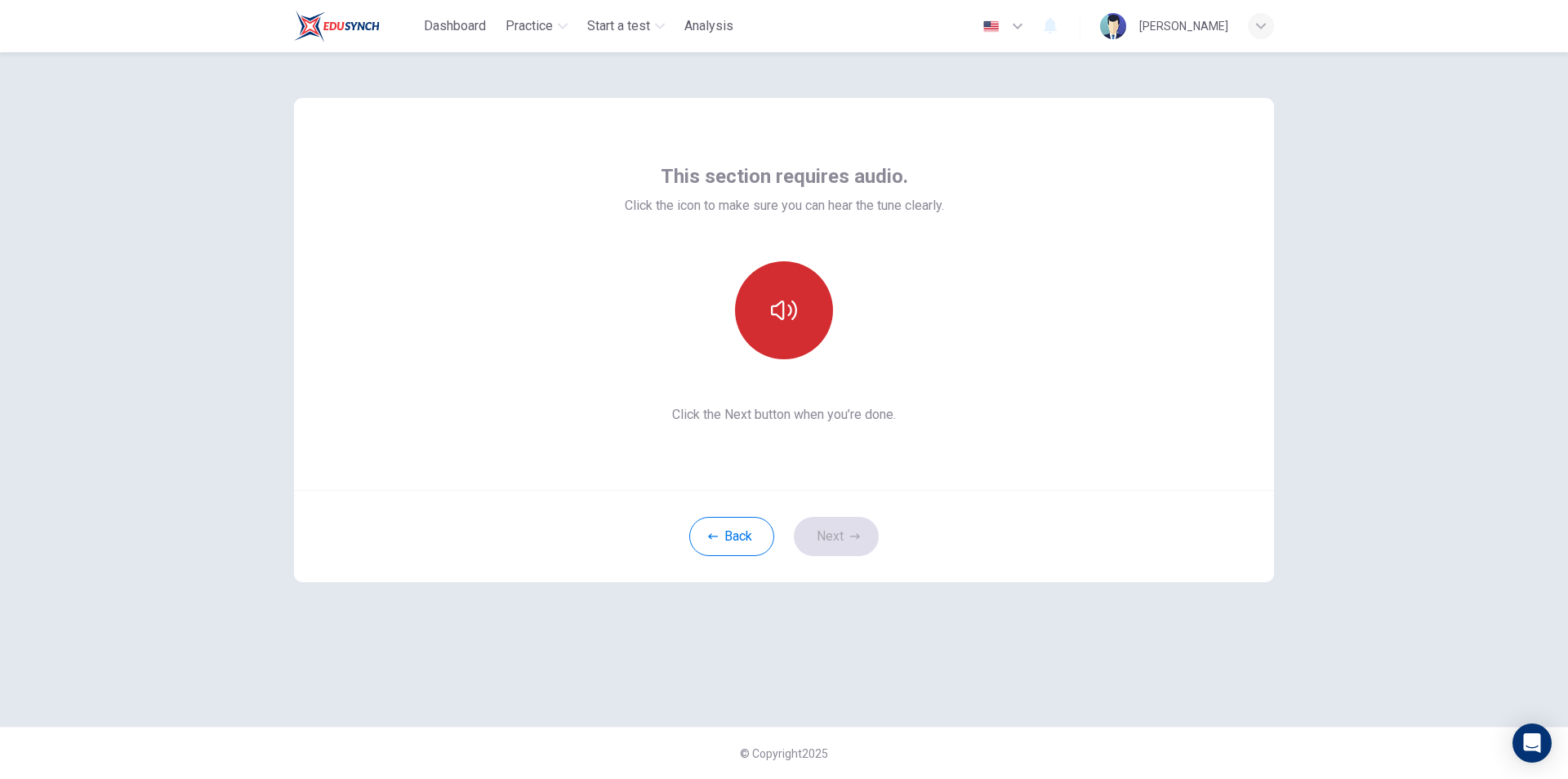
click at [796, 316] on icon "button" at bounding box center [784, 309] width 26 height 19
click at [779, 313] on icon "button" at bounding box center [784, 310] width 26 height 26
click at [842, 534] on button "Next" at bounding box center [836, 536] width 85 height 40
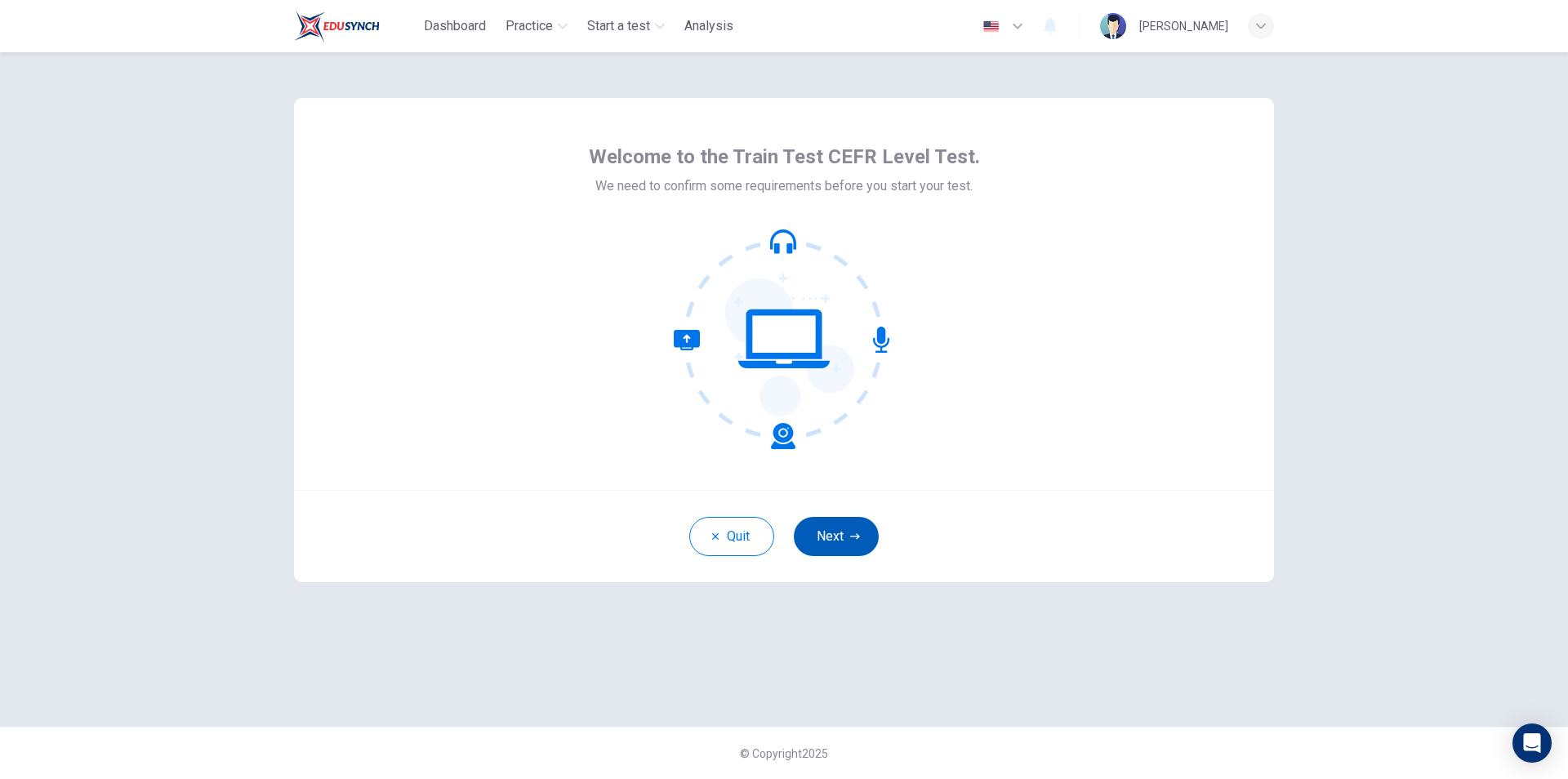
click at [829, 543] on button "Next" at bounding box center [836, 536] width 85 height 40
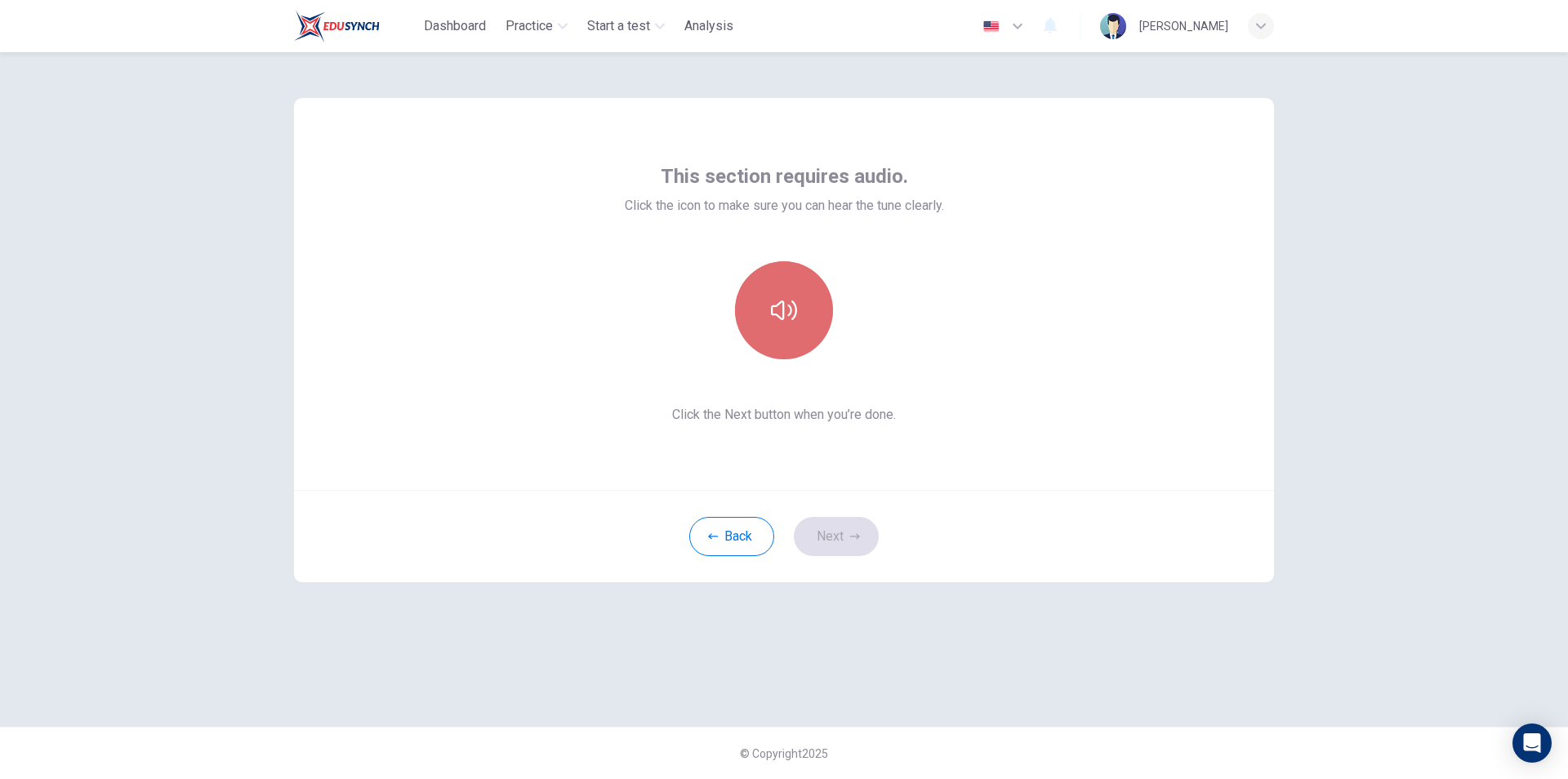
click at [778, 332] on button "button" at bounding box center [784, 310] width 98 height 98
click at [794, 328] on button "button" at bounding box center [784, 310] width 98 height 98
click at [828, 538] on button "Next" at bounding box center [836, 536] width 85 height 40
